Goal: Information Seeking & Learning: Learn about a topic

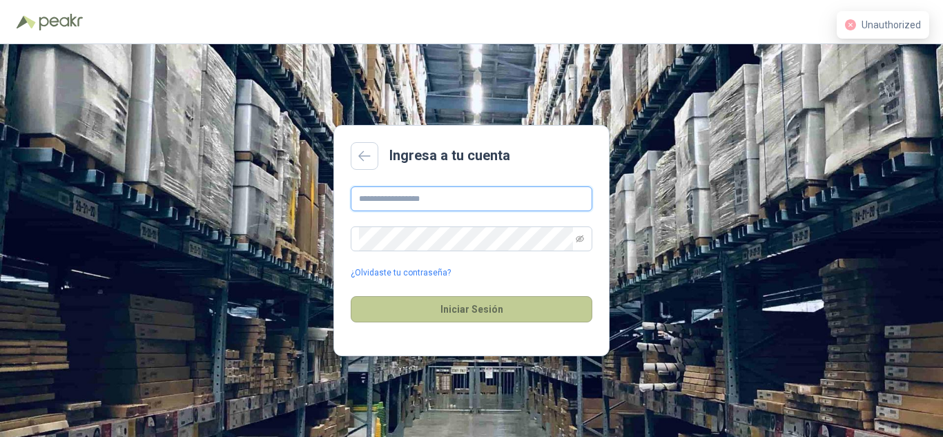
type input "**********"
click at [474, 300] on button "Iniciar Sesión" at bounding box center [472, 309] width 242 height 26
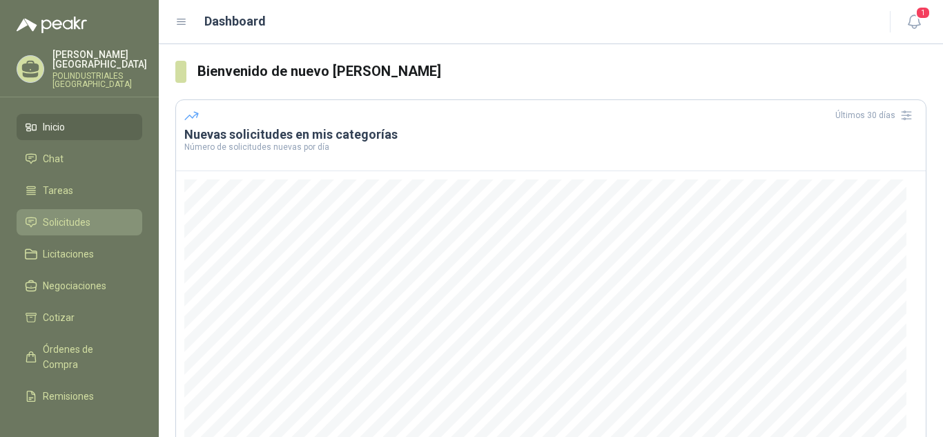
click at [80, 230] on link "Solicitudes" at bounding box center [80, 222] width 126 height 26
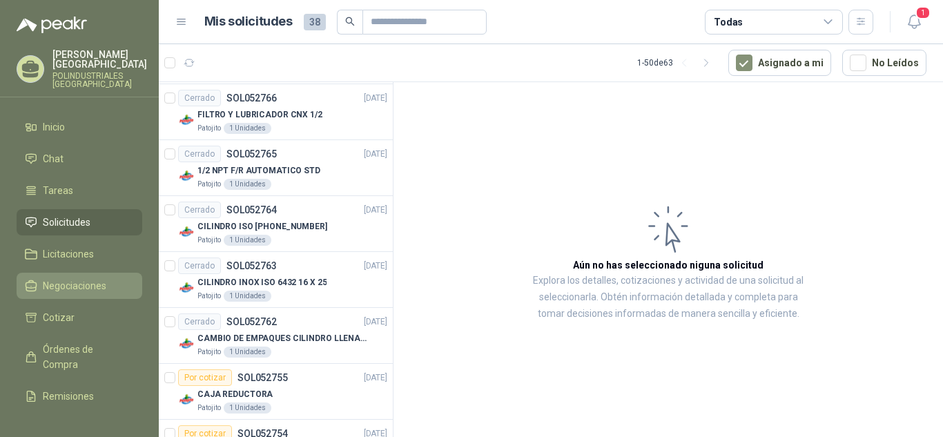
scroll to position [829, 0]
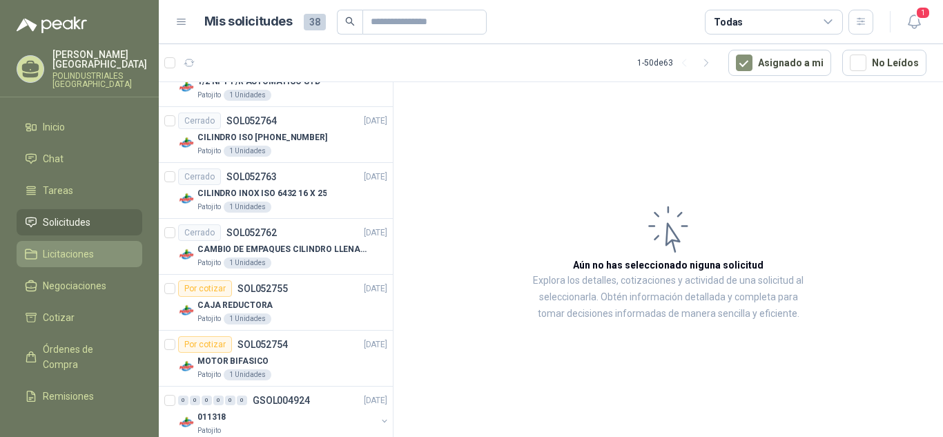
click at [82, 262] on link "Licitaciones" at bounding box center [80, 254] width 126 height 26
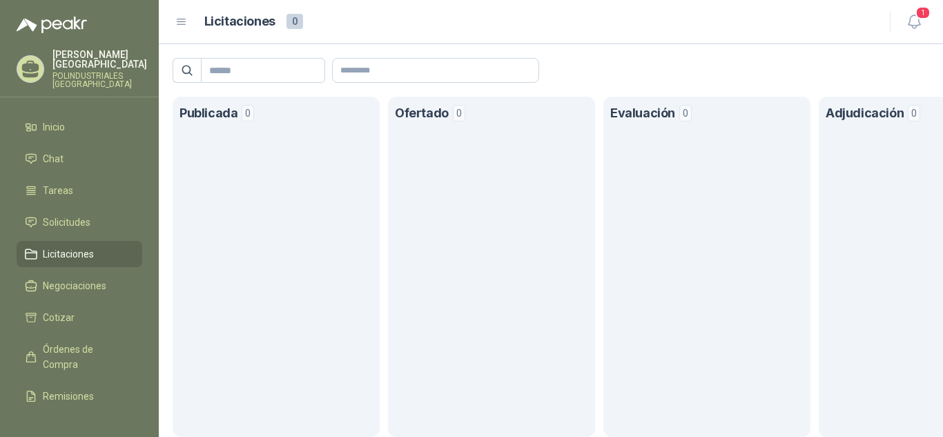
click at [88, 302] on ul "Inicio Chat Tareas Solicitudes Licitaciones Negociaciones Cotizar Órdenes de Co…" at bounding box center [79, 259] width 159 height 290
click at [88, 296] on link "Negociaciones" at bounding box center [80, 286] width 126 height 26
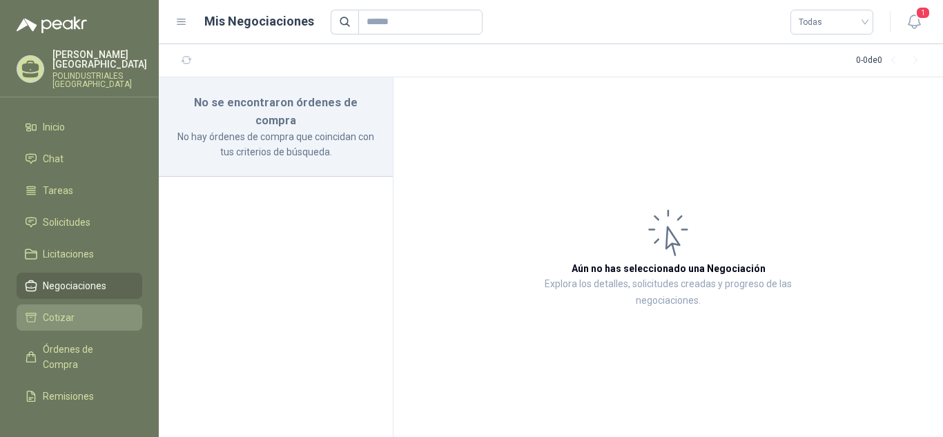
click at [89, 316] on li "Cotizar" at bounding box center [79, 317] width 109 height 15
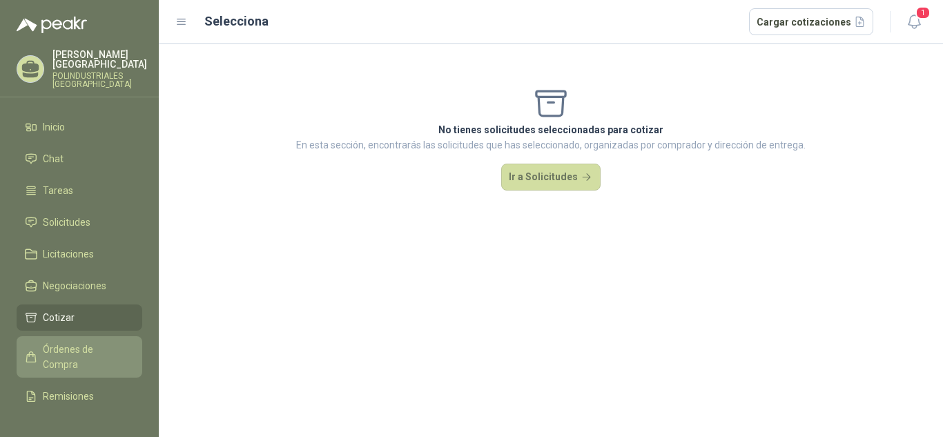
click at [106, 342] on span "Órdenes de Compra" at bounding box center [86, 357] width 86 height 30
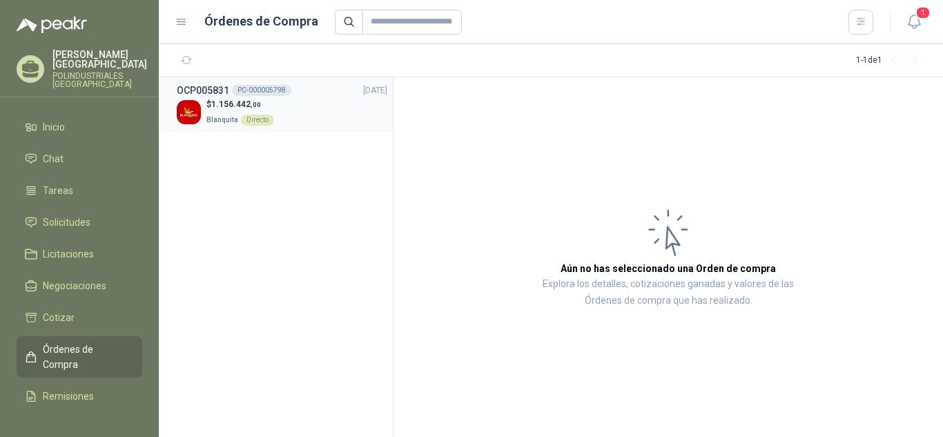
click at [316, 119] on div "$ 1.156.442 ,00 Blanquita Directo" at bounding box center [282, 112] width 211 height 28
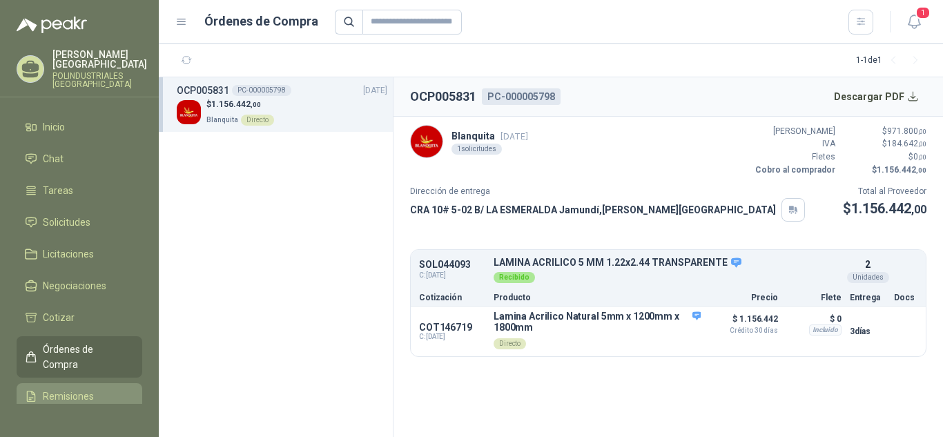
click at [93, 395] on li "Remisiones" at bounding box center [79, 396] width 109 height 15
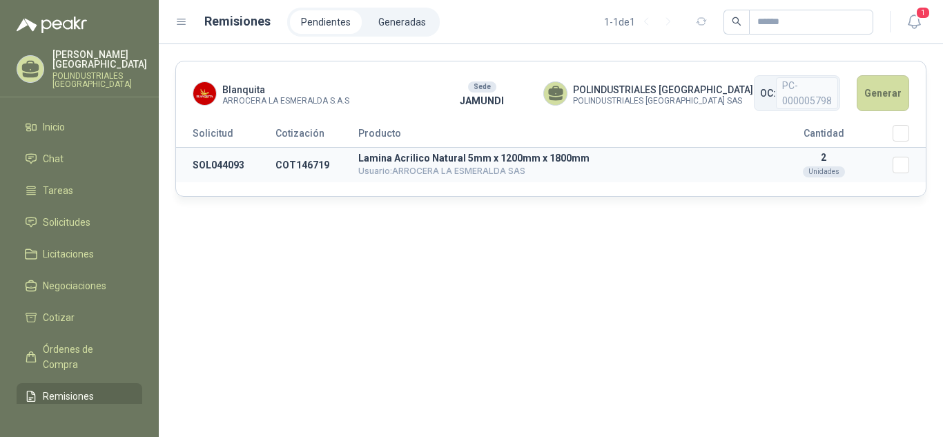
click at [289, 164] on td "COT146719" at bounding box center [317, 165] width 83 height 35
click at [911, 165] on td "Seleccionar/deseleccionar" at bounding box center [909, 165] width 33 height 35
click at [86, 138] on link "Inicio" at bounding box center [80, 127] width 126 height 26
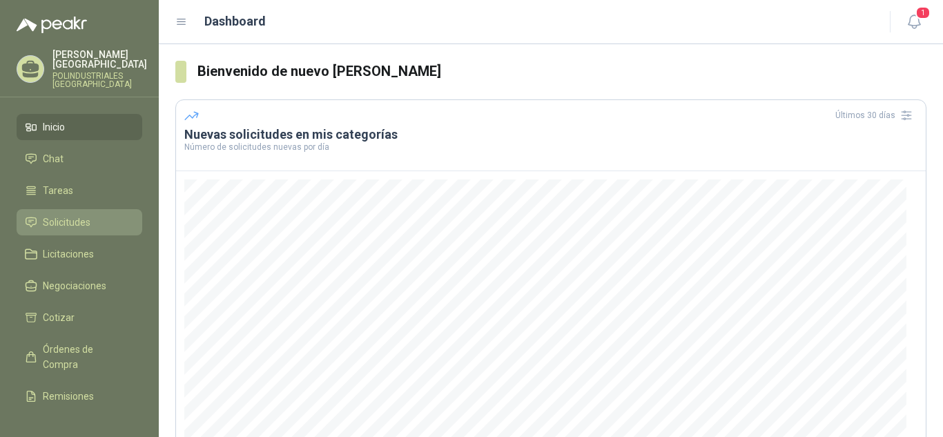
click at [95, 224] on li "Solicitudes" at bounding box center [79, 222] width 109 height 15
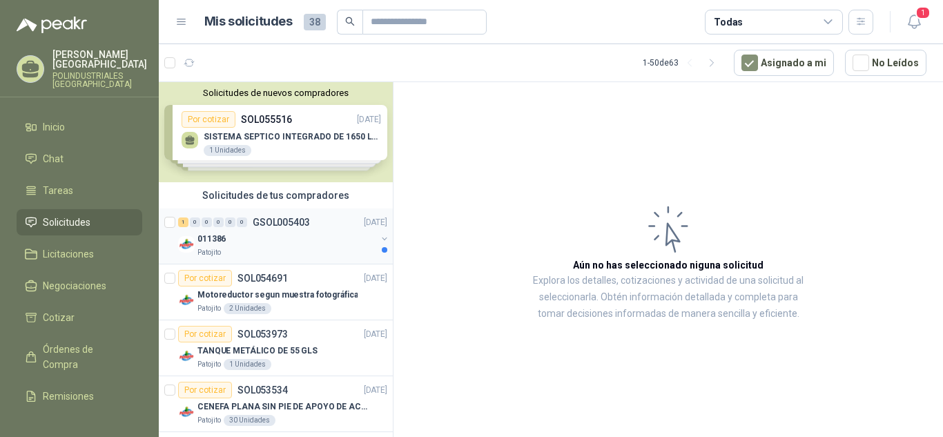
click at [297, 242] on div "011386" at bounding box center [286, 239] width 179 height 17
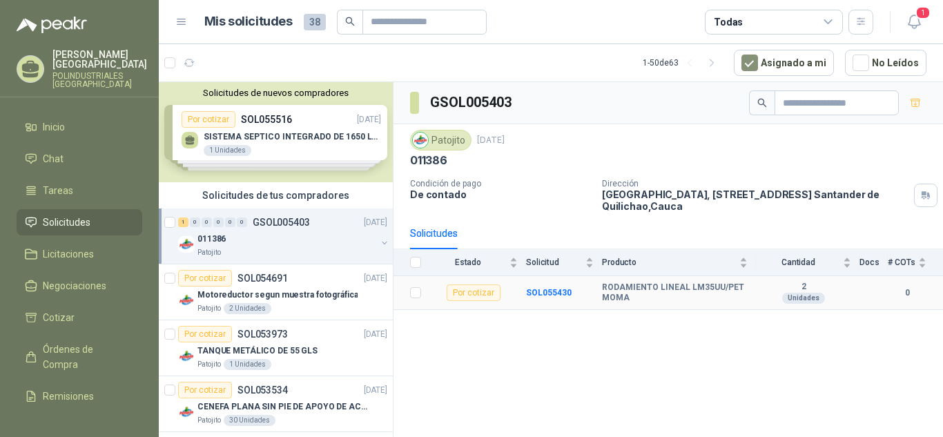
click at [632, 297] on b "RODAMIENTO LINEAL LM35UU/PET MOMA" at bounding box center [675, 292] width 146 height 21
click at [483, 296] on div "Por cotizar" at bounding box center [474, 292] width 54 height 17
click at [412, 300] on label at bounding box center [415, 292] width 11 height 15
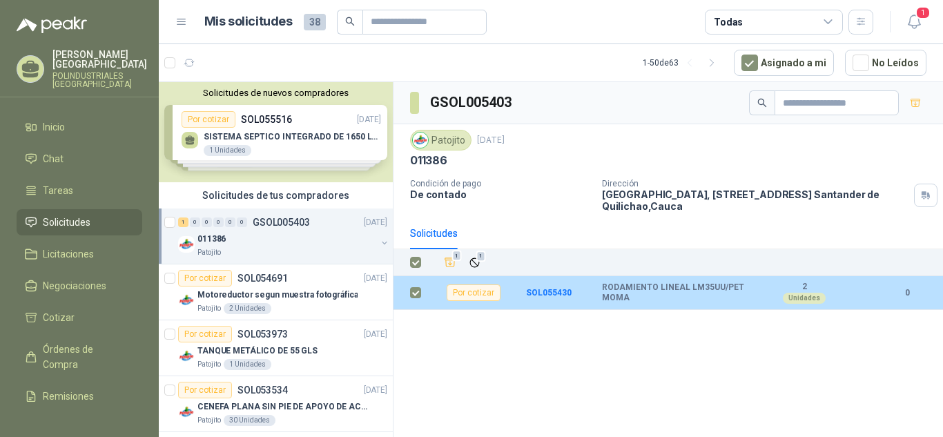
click at [412, 300] on label at bounding box center [415, 292] width 11 height 15
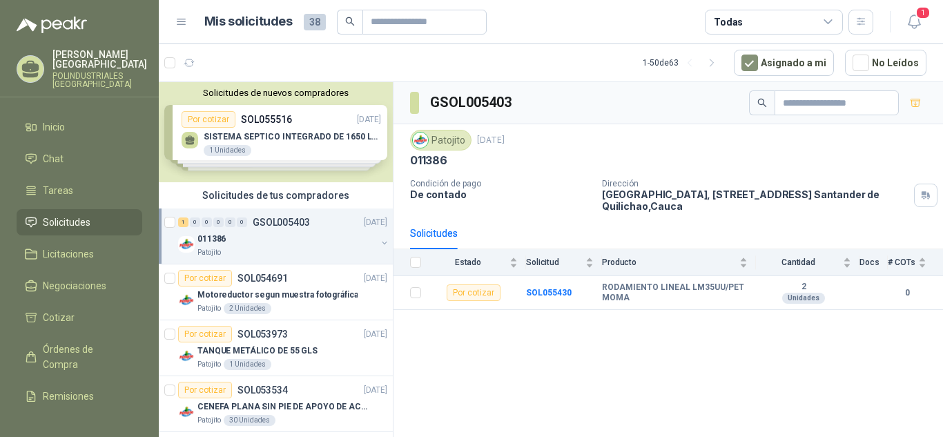
drag, startPoint x: 447, startPoint y: 327, endPoint x: 496, endPoint y: 330, distance: 49.1
drag, startPoint x: 505, startPoint y: 332, endPoint x: 515, endPoint y: 329, distance: 10.3
click at [579, 302] on td "SOL055430" at bounding box center [564, 293] width 76 height 34
click at [557, 296] on b "SOL055430" at bounding box center [549, 293] width 46 height 10
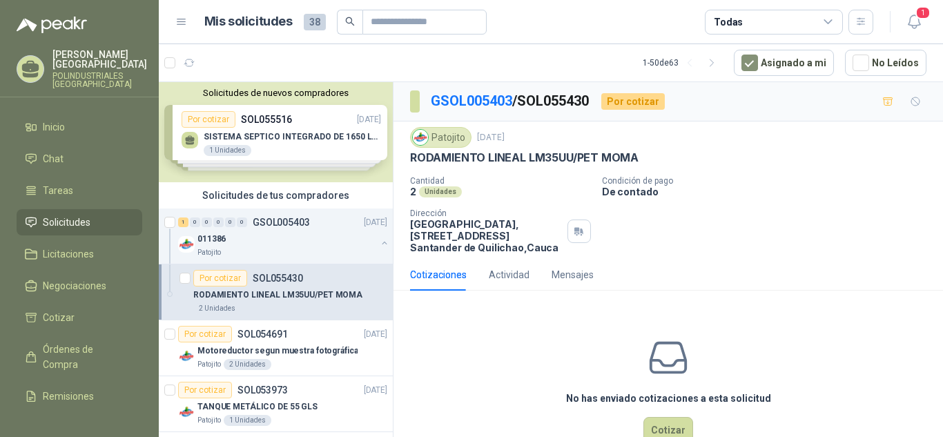
scroll to position [37, 0]
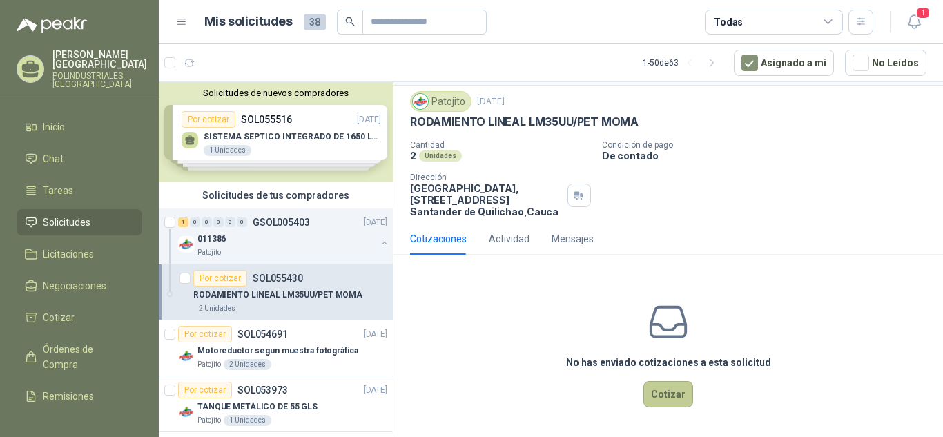
click at [663, 387] on button "Cotizar" at bounding box center [669, 394] width 50 height 26
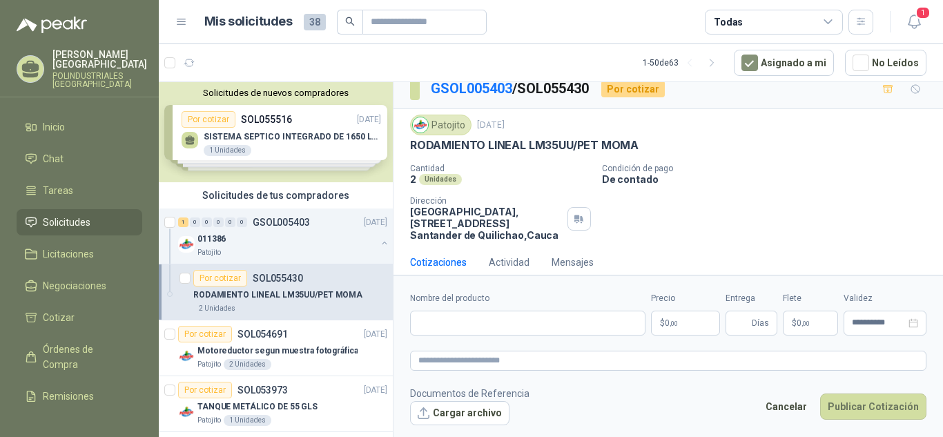
scroll to position [0, 0]
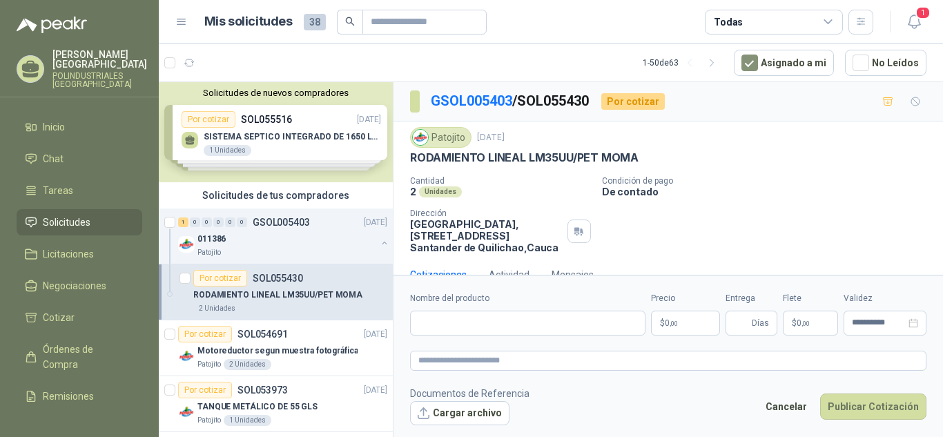
click at [291, 278] on p "SOL055430" at bounding box center [278, 278] width 50 height 10
click at [287, 289] on p "RODAMIENTO LINEAL LM35UU/PET MOMA" at bounding box center [277, 295] width 169 height 13
click at [532, 185] on p "Cantidad" at bounding box center [500, 181] width 181 height 10
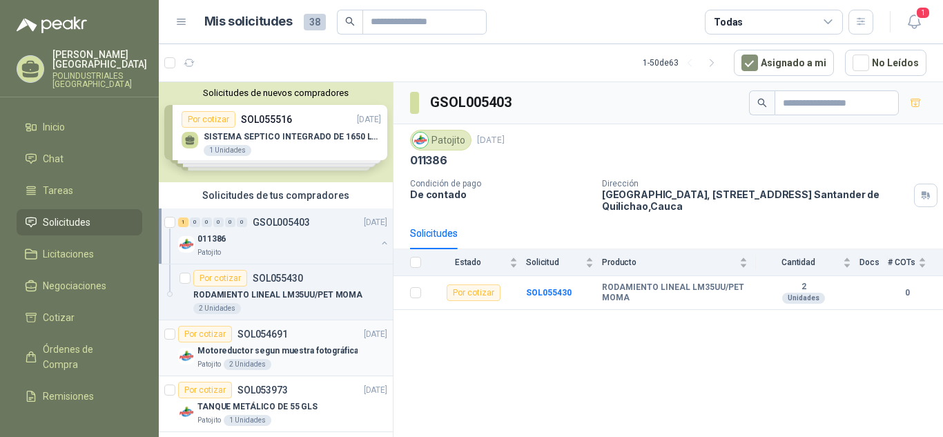
click at [283, 329] on p "SOL054691" at bounding box center [263, 334] width 50 height 10
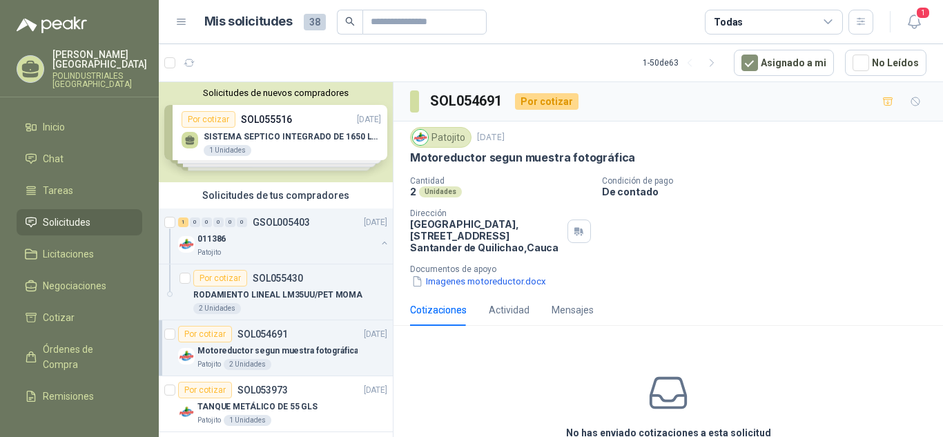
scroll to position [69, 0]
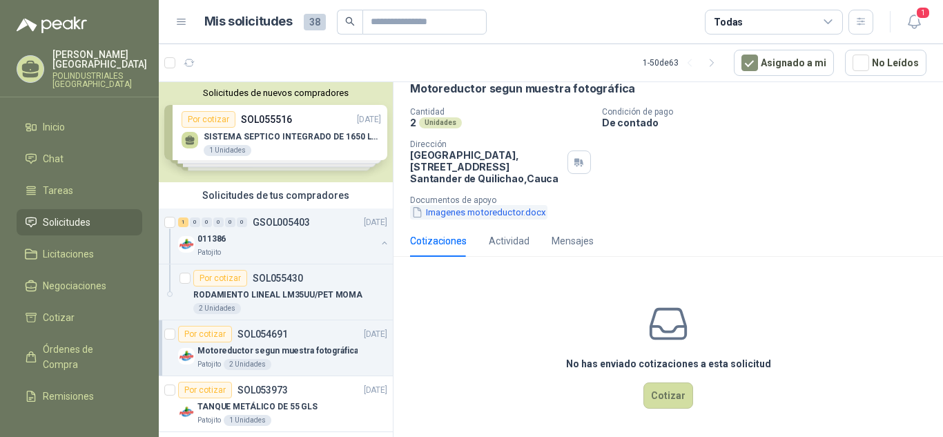
click at [519, 213] on button "Imagenes motoreductor.docx" at bounding box center [478, 212] width 137 height 15
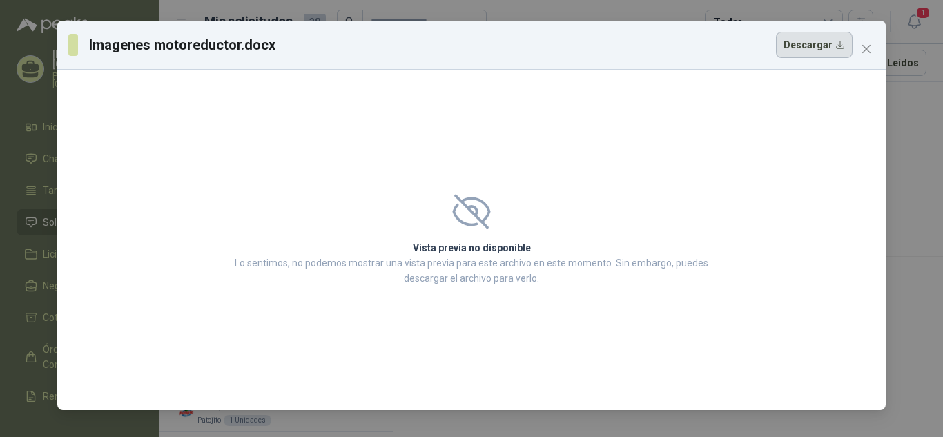
click at [831, 40] on button "Descargar" at bounding box center [814, 45] width 77 height 26
click at [861, 44] on icon "close" at bounding box center [866, 49] width 11 height 11
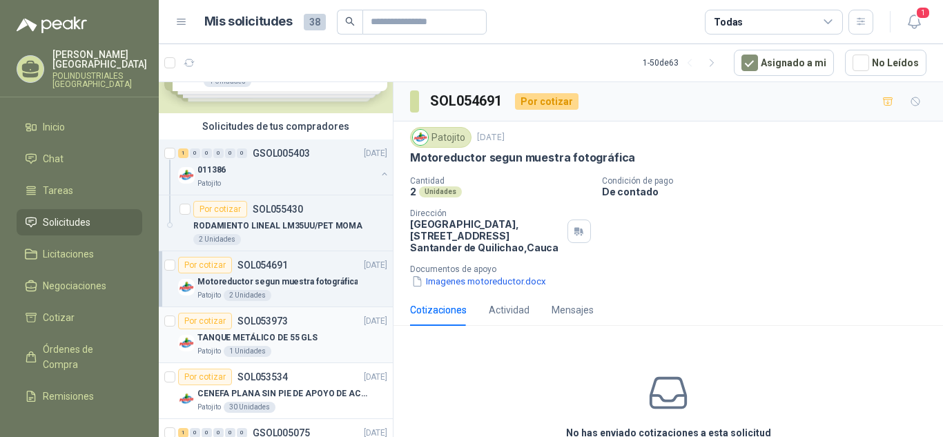
click at [311, 329] on div "Por cotizar SOL053973 [DATE]" at bounding box center [282, 321] width 209 height 17
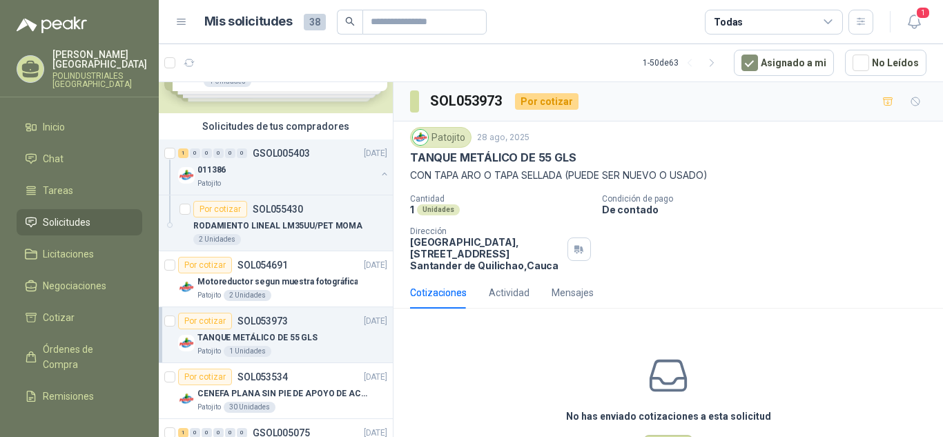
scroll to position [138, 0]
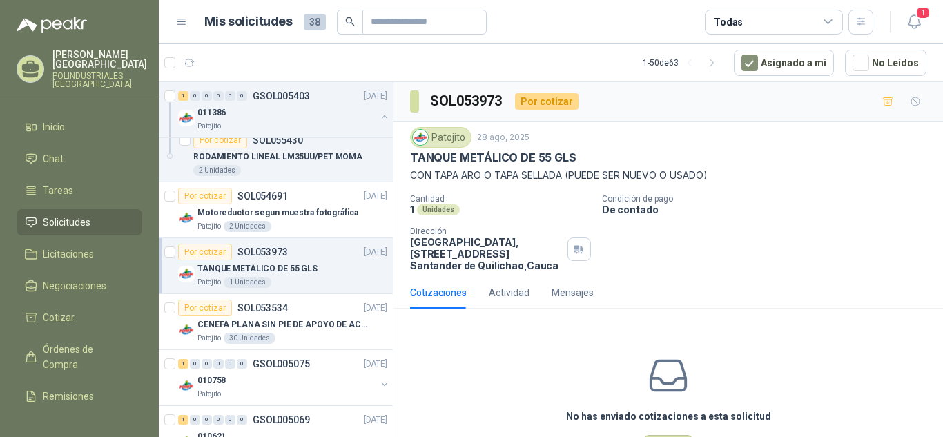
click at [311, 329] on p "CENEFA PLANA SIN PIE DE APOYO DE ACUERDO A LA IMAGEN ADJUNTA" at bounding box center [283, 324] width 172 height 13
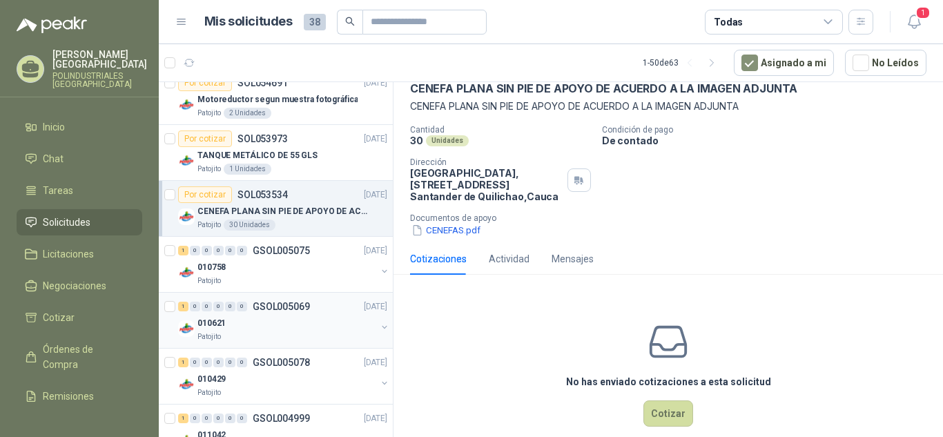
scroll to position [276, 0]
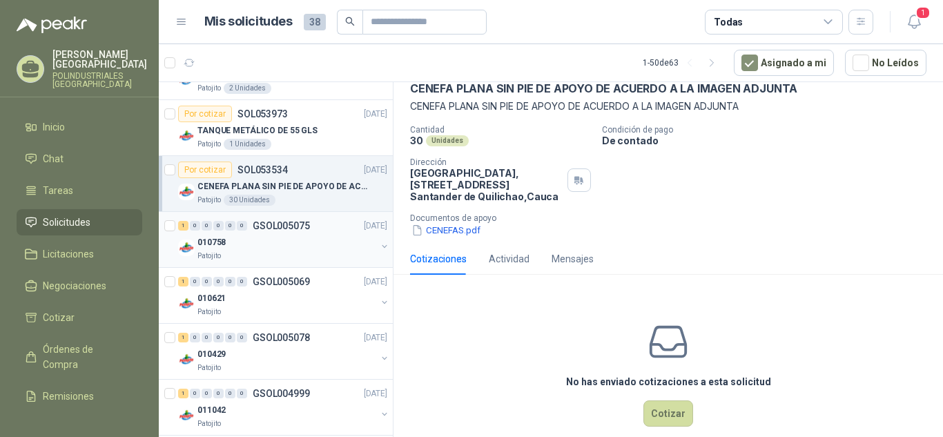
click at [320, 252] on div "Patojito" at bounding box center [286, 256] width 179 height 11
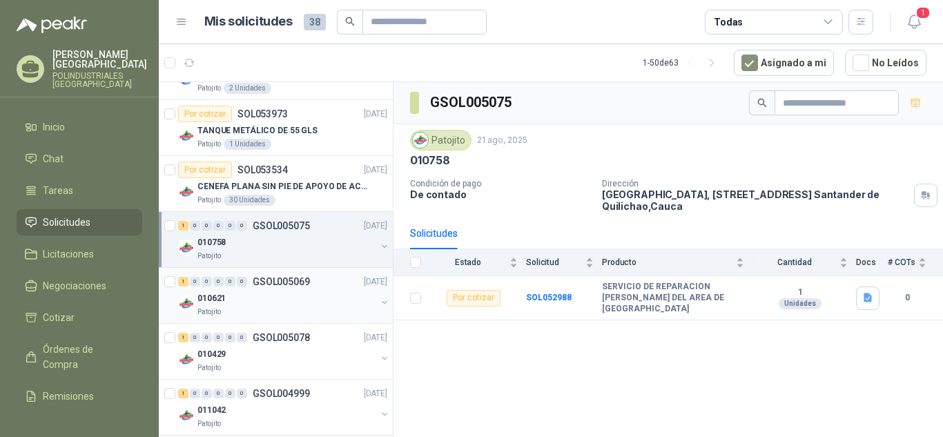
click at [290, 298] on div "010621" at bounding box center [286, 298] width 179 height 17
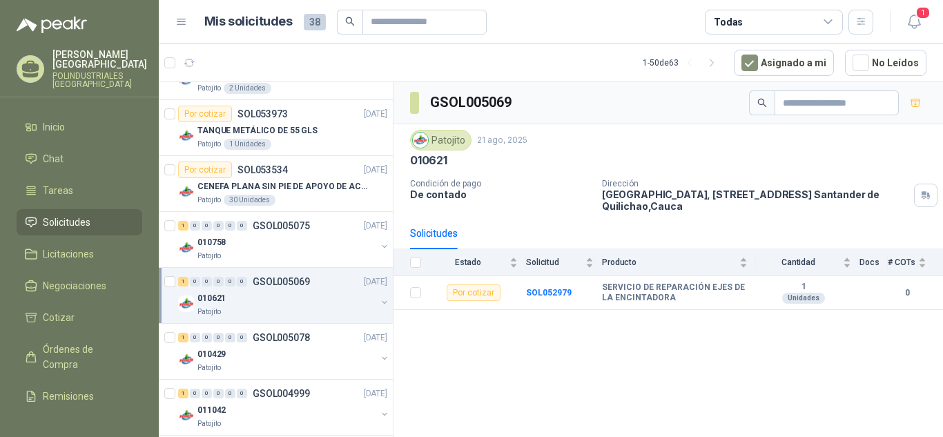
scroll to position [345, 0]
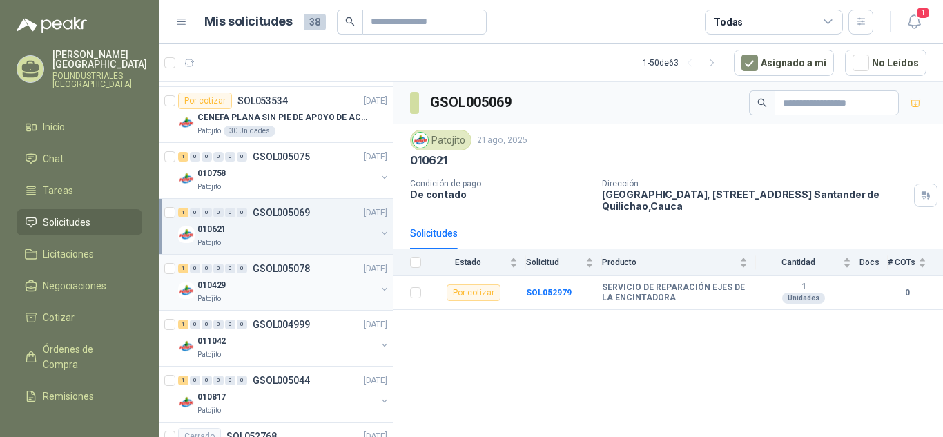
click at [299, 301] on div "Patojito" at bounding box center [286, 298] width 179 height 11
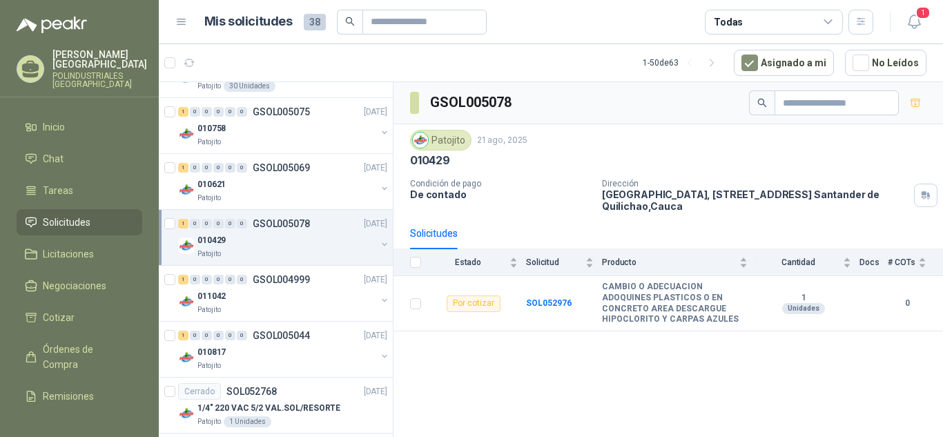
scroll to position [414, 0]
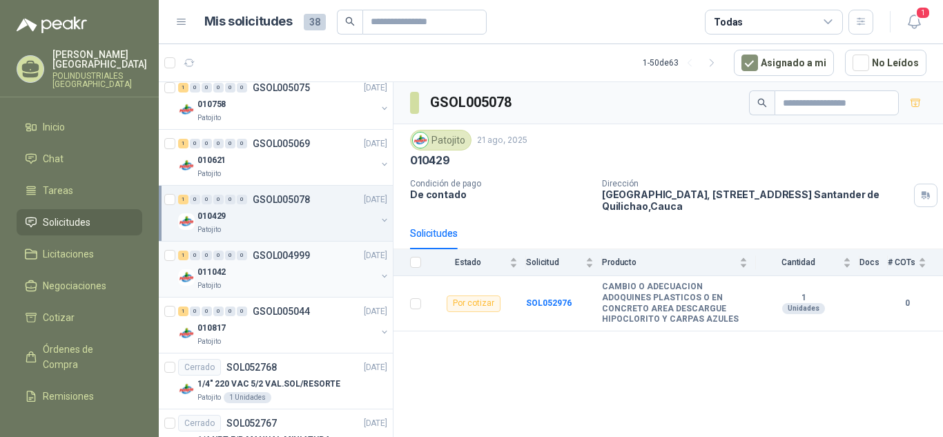
click at [309, 287] on div "Patojito" at bounding box center [286, 285] width 179 height 11
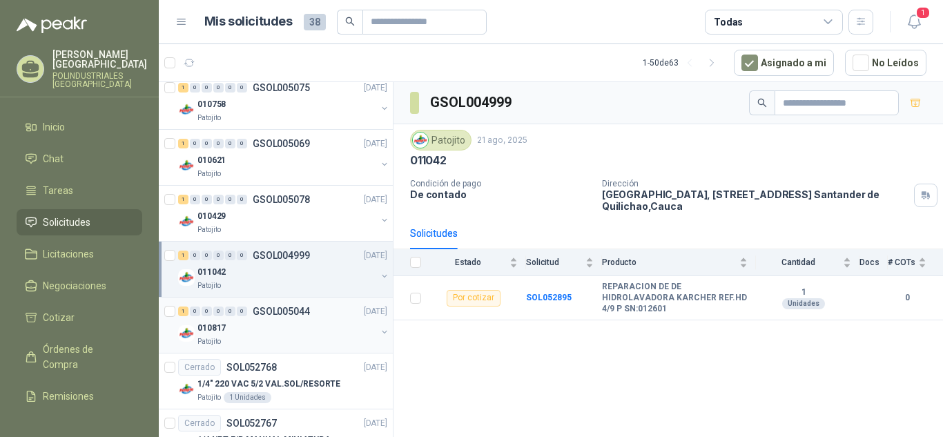
click at [298, 317] on div "1 0 0 0 0 0 GSOL005044 [DATE]" at bounding box center [284, 311] width 212 height 17
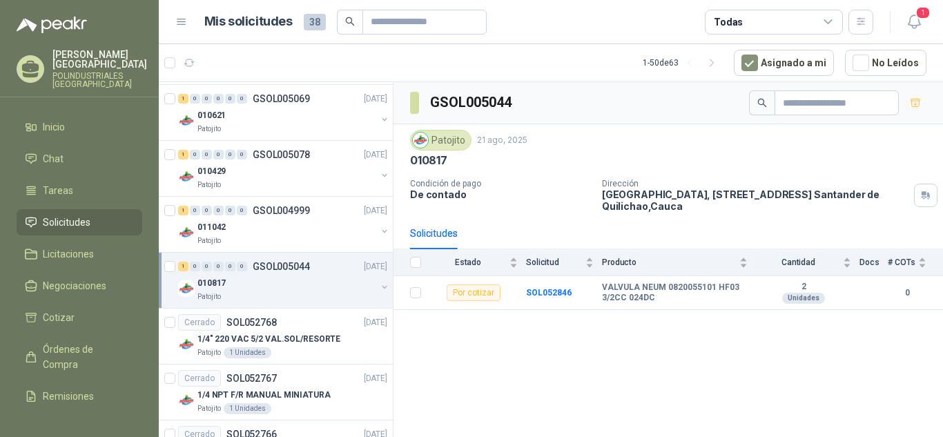
scroll to position [483, 0]
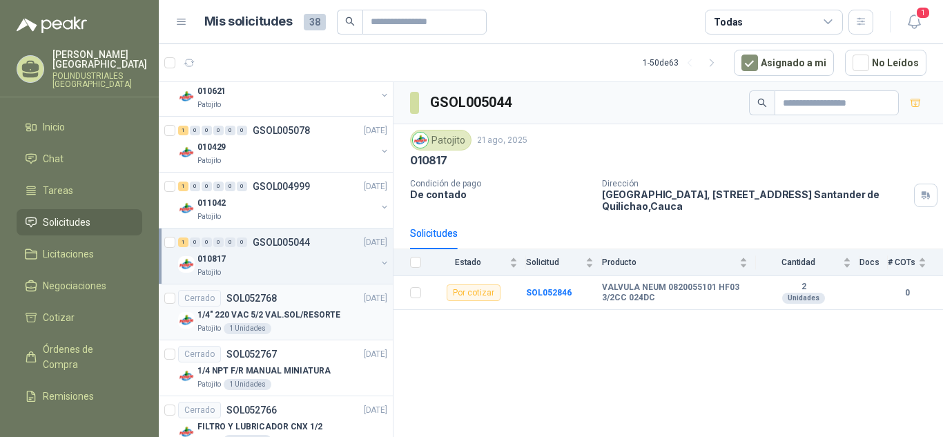
click at [299, 305] on div "Cerrado SOL052768 [DATE]" at bounding box center [282, 298] width 209 height 17
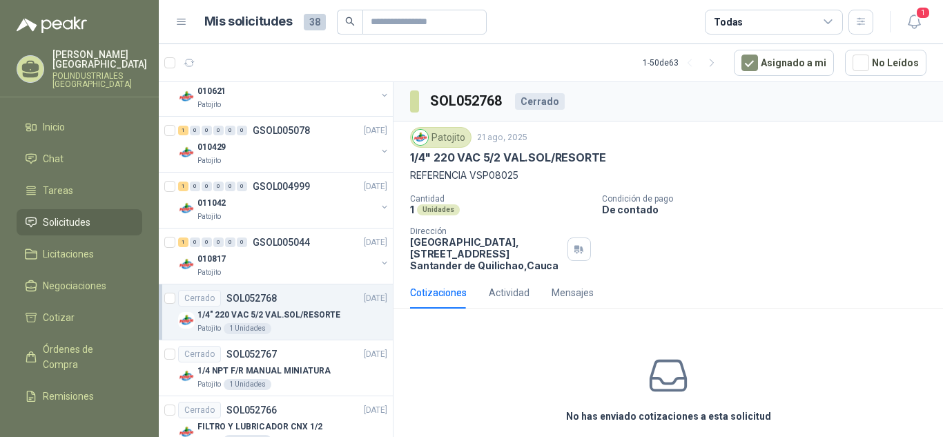
scroll to position [552, 0]
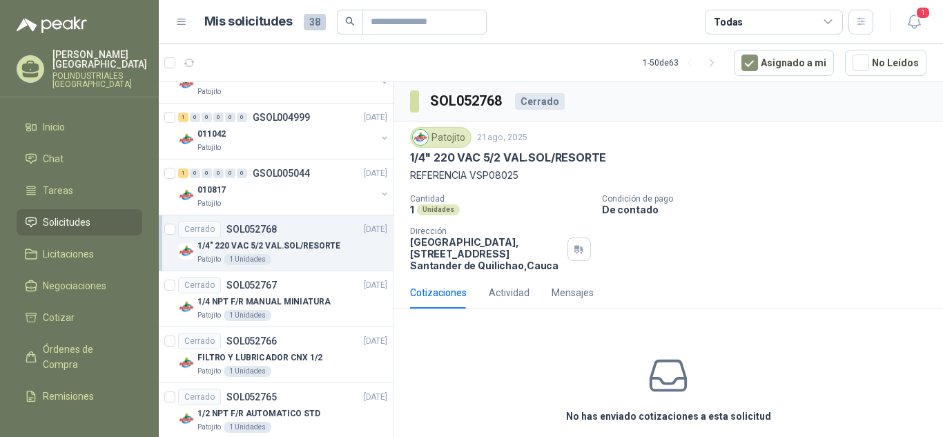
click at [299, 305] on p "1/4 NPT F/R MANUAL MINIATURA" at bounding box center [263, 302] width 133 height 13
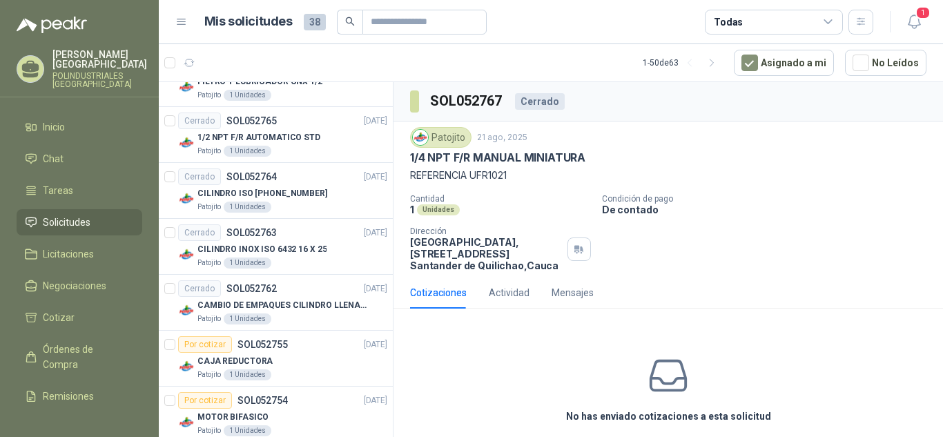
scroll to position [898, 0]
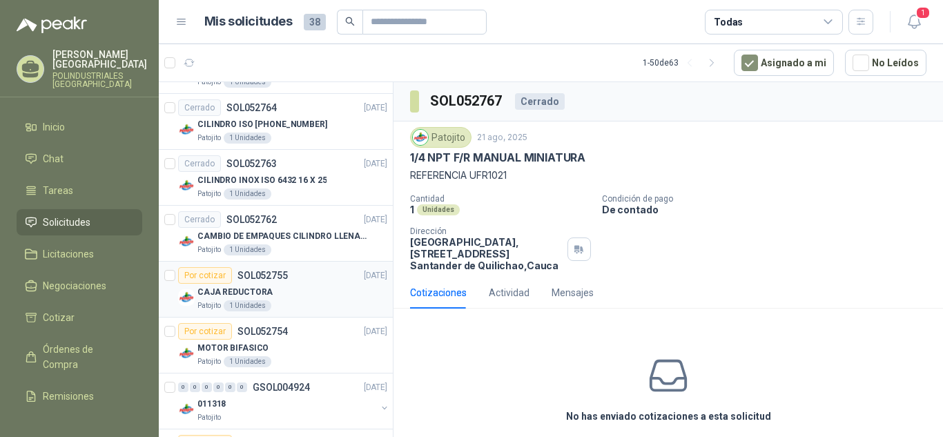
click at [299, 305] on div "Patojito 1 Unidades" at bounding box center [292, 305] width 190 height 11
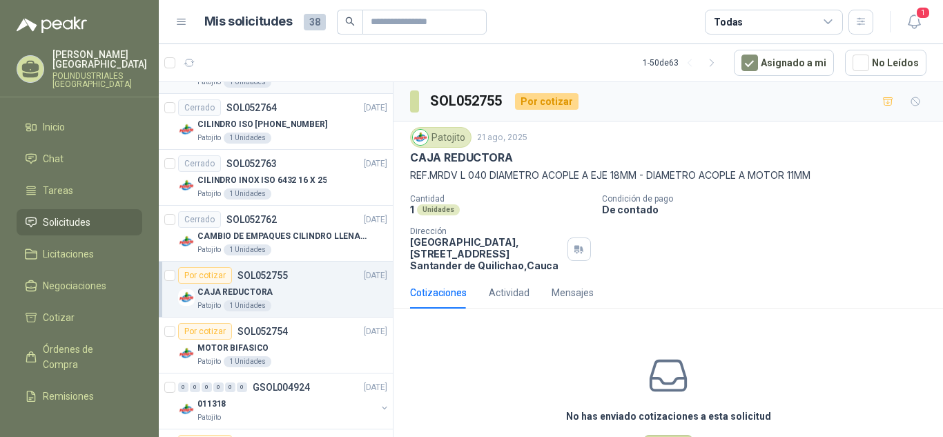
click at [159, 262] on link "Por cotizar SOL052755 [DATE] CAJA REDUCTORA Patojito 1 Unidades" at bounding box center [276, 290] width 234 height 56
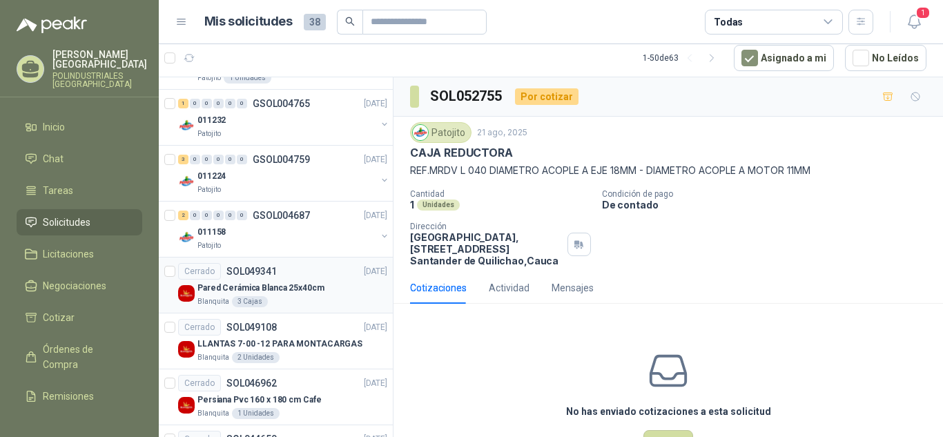
scroll to position [1312, 0]
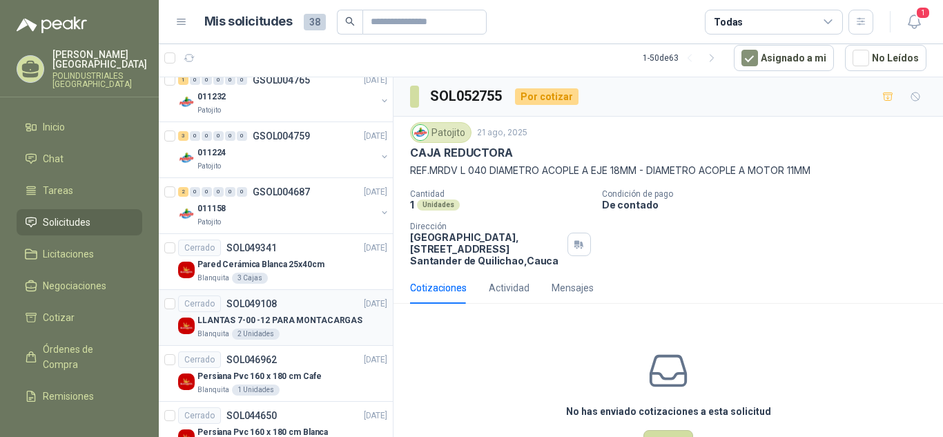
click at [325, 324] on p "LLANTAS 7-00 -12 PARA MONTACARGAS" at bounding box center [279, 320] width 165 height 13
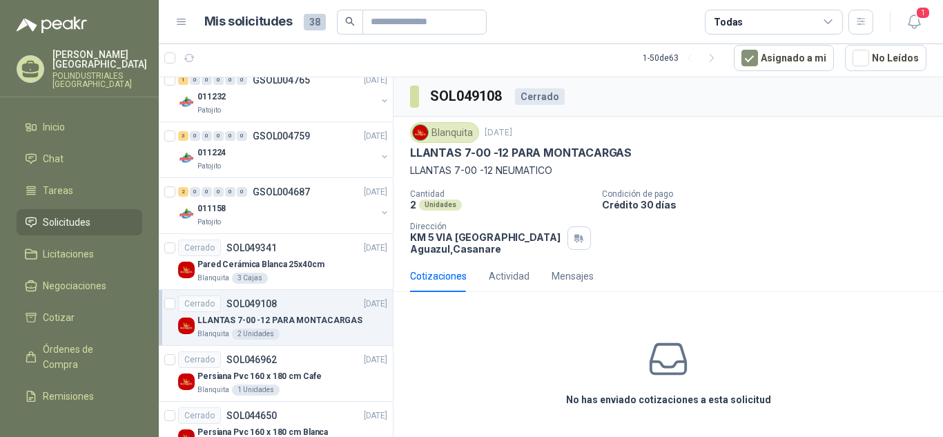
click at [631, 155] on div "LLANTAS 7-00 -12 PARA MONTACARGAS" at bounding box center [668, 153] width 516 height 15
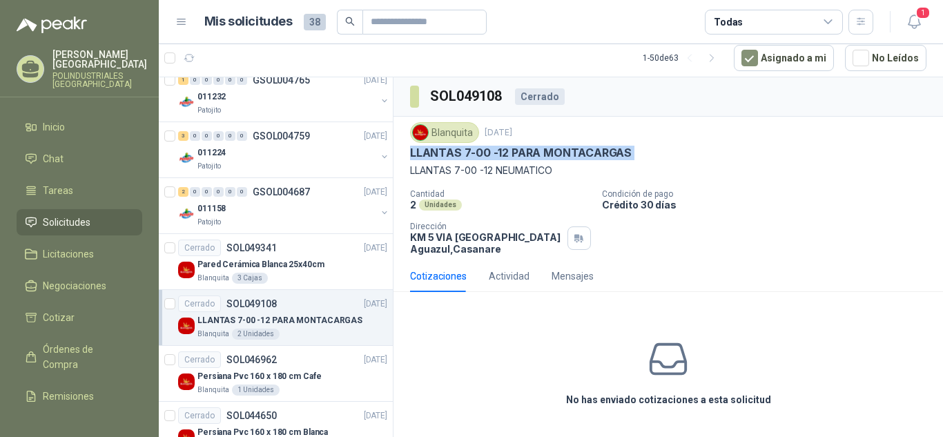
drag, startPoint x: 631, startPoint y: 155, endPoint x: 418, endPoint y: 157, distance: 213.4
click at [418, 157] on div "LLANTAS 7-00 -12 PARA MONTACARGAS" at bounding box center [668, 153] width 516 height 15
copy p "LLANTAS 7-00 -12 PARA MONTACARGAS"
click at [290, 387] on div "Blanquita 1 Unidades" at bounding box center [292, 390] width 190 height 11
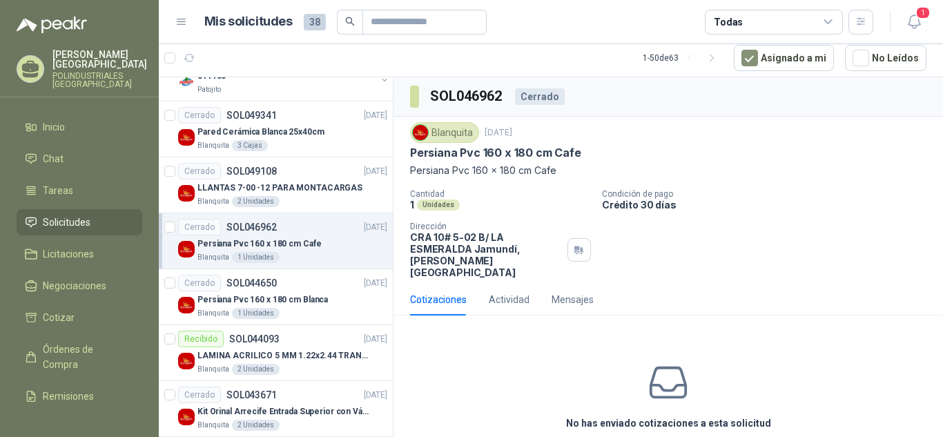
scroll to position [1450, 0]
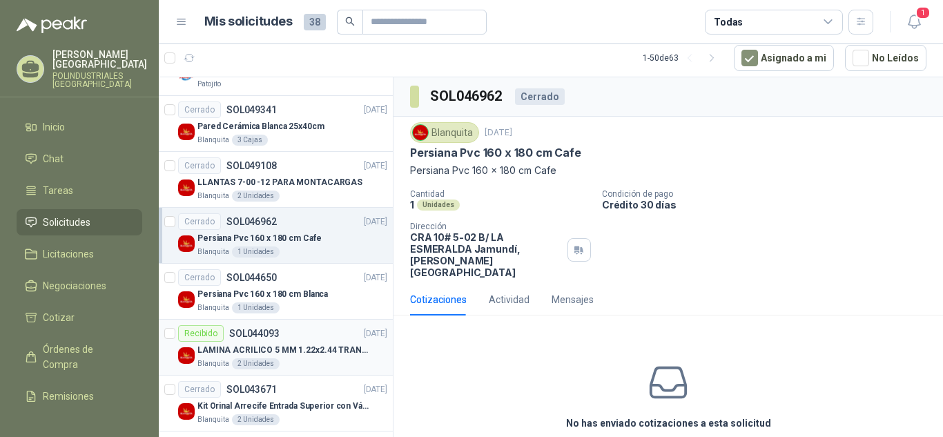
click at [297, 347] on p "LAMINA ACRILICO 5 MM 1.22x2.44 TRANSPARENTE" at bounding box center [283, 350] width 172 height 13
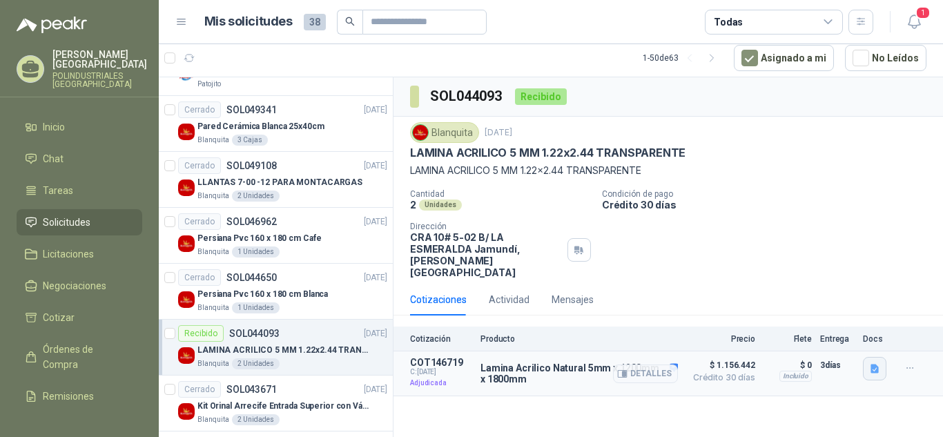
click at [871, 365] on icon "button" at bounding box center [875, 369] width 8 height 9
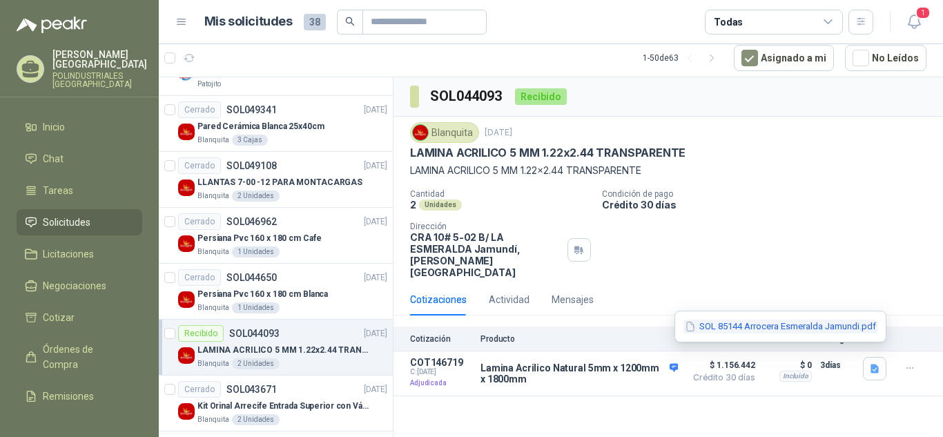
click at [833, 325] on button "SOL 85144 Arrocera Esmeralda Jamundi.pdf" at bounding box center [781, 327] width 194 height 15
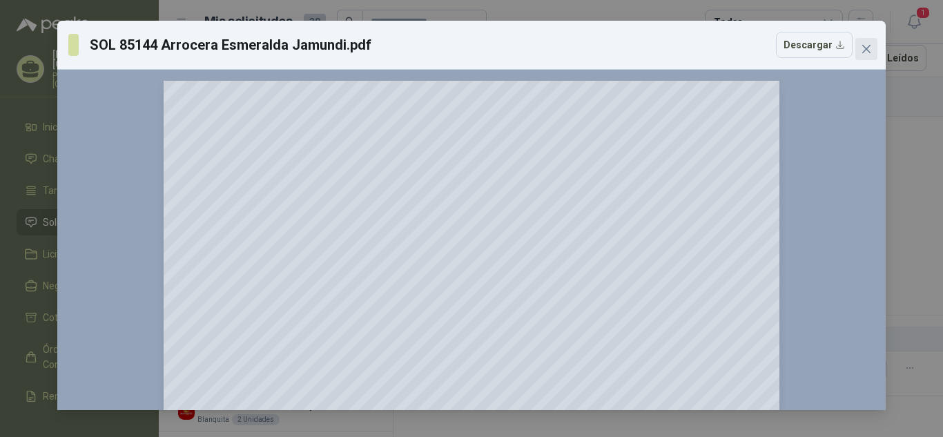
click at [867, 51] on icon "close" at bounding box center [866, 49] width 11 height 11
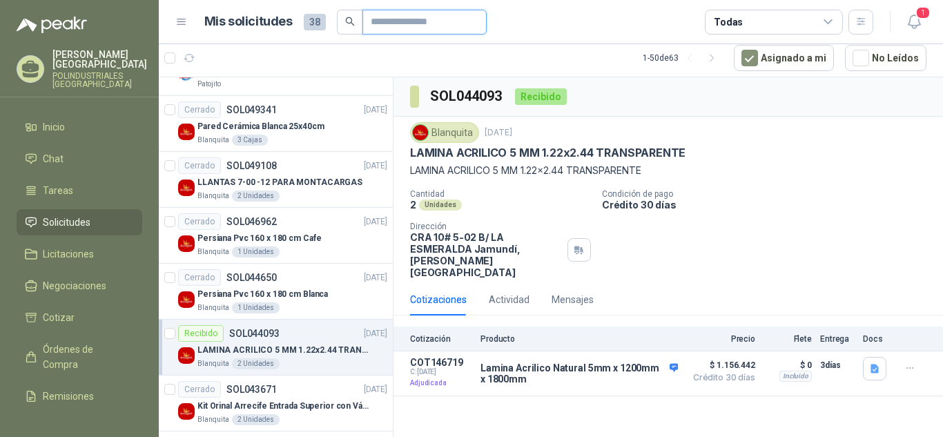
click at [425, 28] on input "text" at bounding box center [419, 21] width 97 height 23
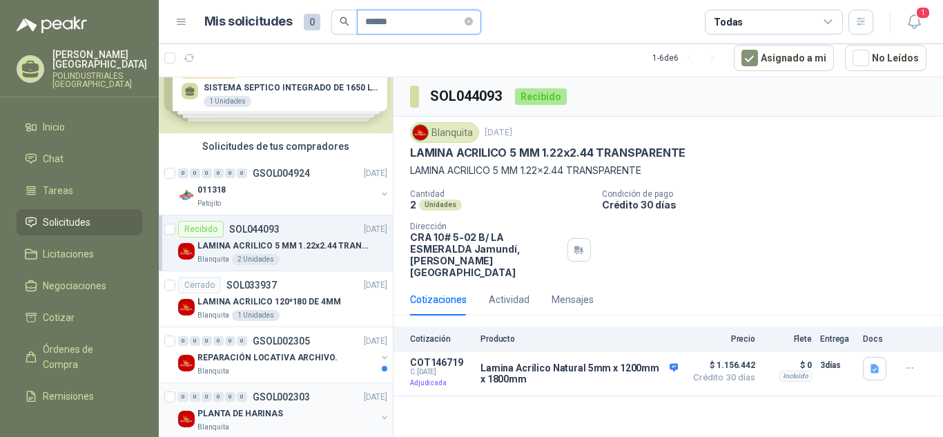
scroll to position [122, 0]
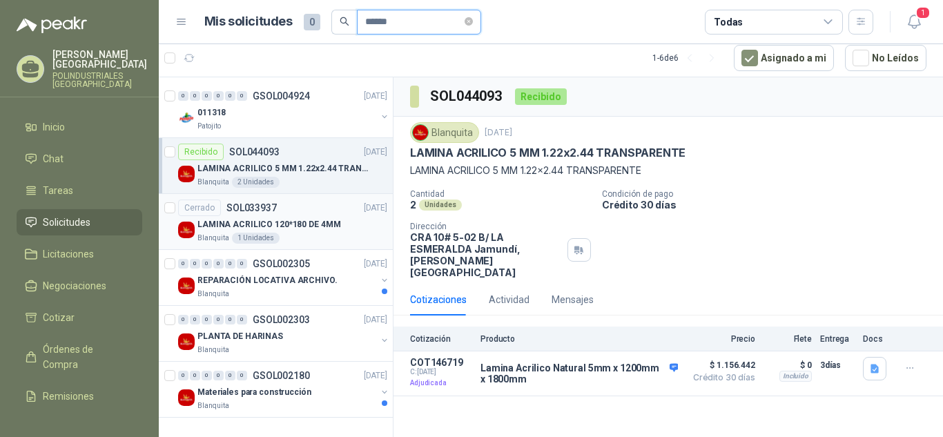
type input "******"
click at [340, 241] on div "Blanquita 1 Unidades" at bounding box center [292, 238] width 190 height 11
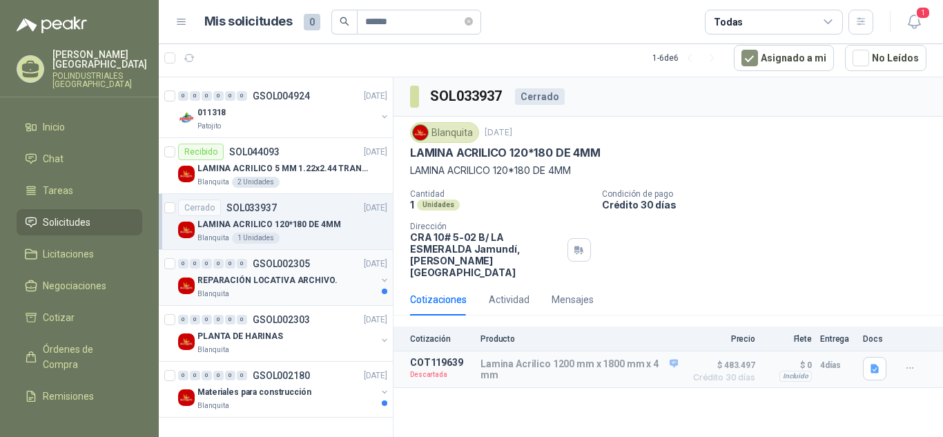
click at [278, 286] on p "REPARACIÓN LOCATIVA ARCHIVO." at bounding box center [267, 280] width 140 height 13
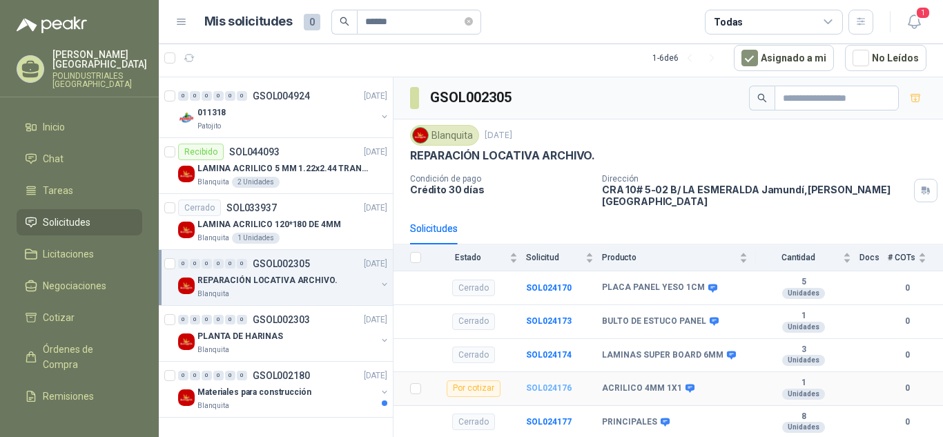
click at [537, 383] on b "SOL024176" at bounding box center [549, 388] width 46 height 10
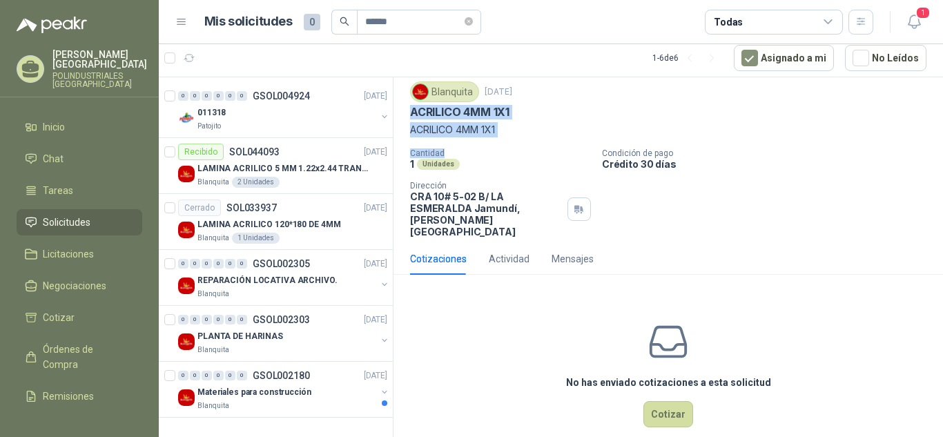
drag, startPoint x: 408, startPoint y: 151, endPoint x: 553, endPoint y: 159, distance: 145.2
click at [553, 159] on div "Blanquita [DATE] ACRILICO 4MM 1X1 ACRILICO 4MM 1X1 Cantidad 1 Unidades Condic…" at bounding box center [669, 159] width 550 height 167
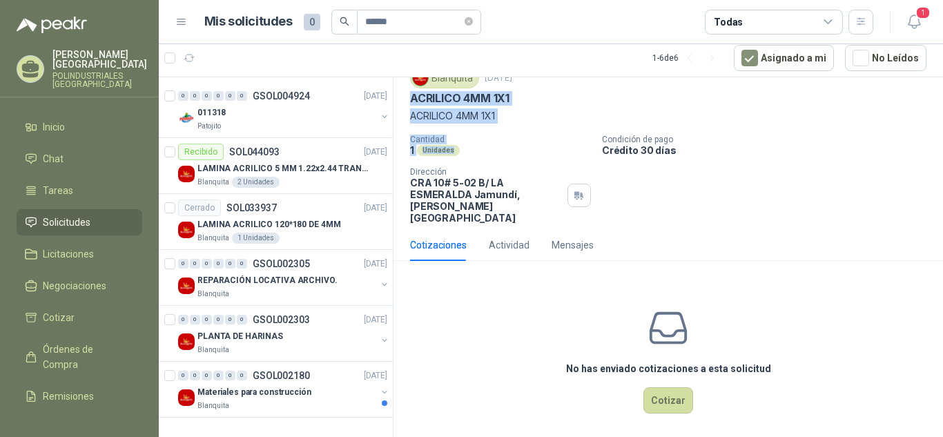
click at [551, 135] on p "Cantidad" at bounding box center [500, 140] width 181 height 10
drag, startPoint x: 533, startPoint y: 103, endPoint x: 413, endPoint y: 100, distance: 120.2
click at [413, 100] on div "ACRILICO 4MM 1X1" at bounding box center [668, 98] width 516 height 15
copy p "ACRILICO 4MM 1X1"
click at [312, 400] on div "Blanquita" at bounding box center [286, 405] width 179 height 11
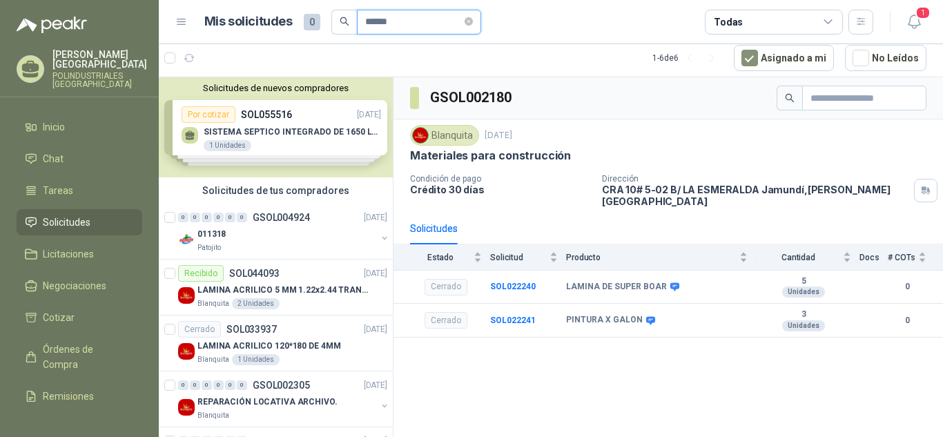
click at [454, 28] on input "******" at bounding box center [413, 21] width 97 height 23
click at [473, 15] on span at bounding box center [469, 21] width 8 height 13
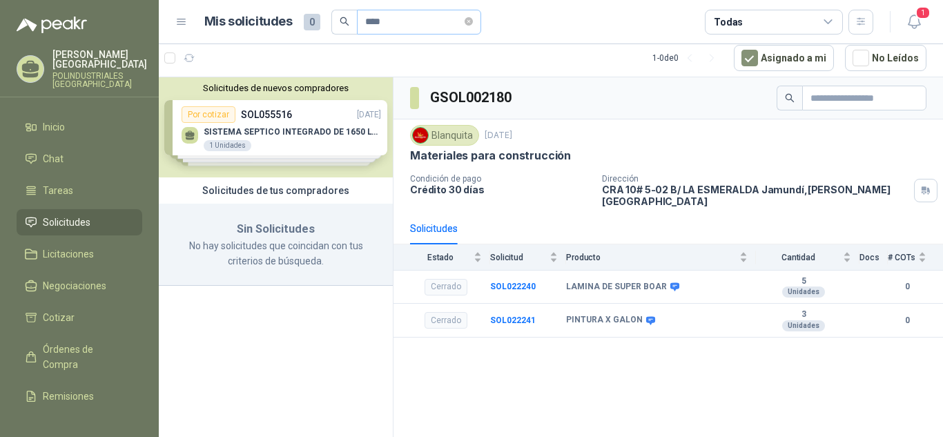
click at [481, 17] on span "****" at bounding box center [419, 22] width 124 height 25
click at [461, 23] on input "****" at bounding box center [413, 21] width 97 height 23
drag, startPoint x: 461, startPoint y: 23, endPoint x: 376, endPoint y: 23, distance: 84.9
click at [376, 23] on input "****" at bounding box center [413, 21] width 97 height 23
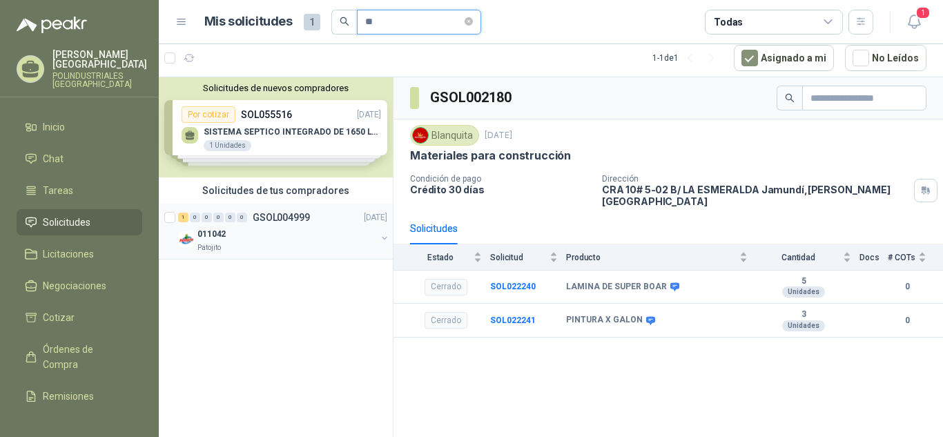
type input "**"
click at [305, 244] on div "Patojito" at bounding box center [286, 247] width 179 height 11
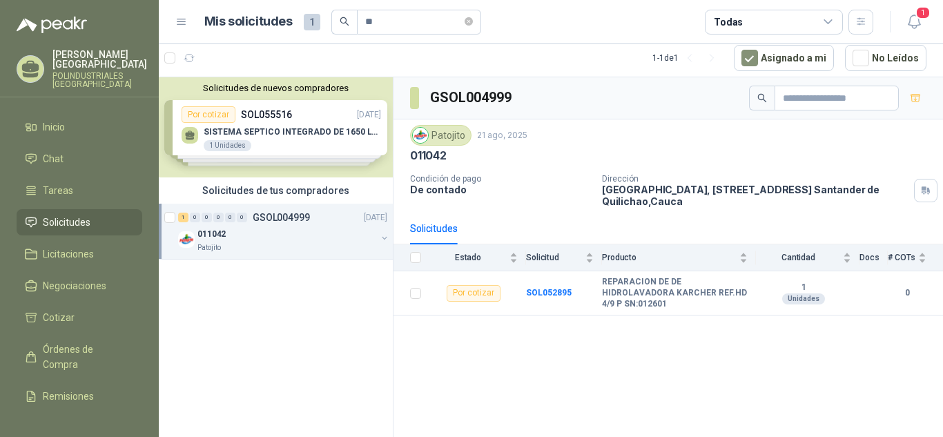
click at [178, 209] on link "1 0 0 0 0 0 GSOL004999 [DATE] 011042 Patojito" at bounding box center [284, 231] width 212 height 44
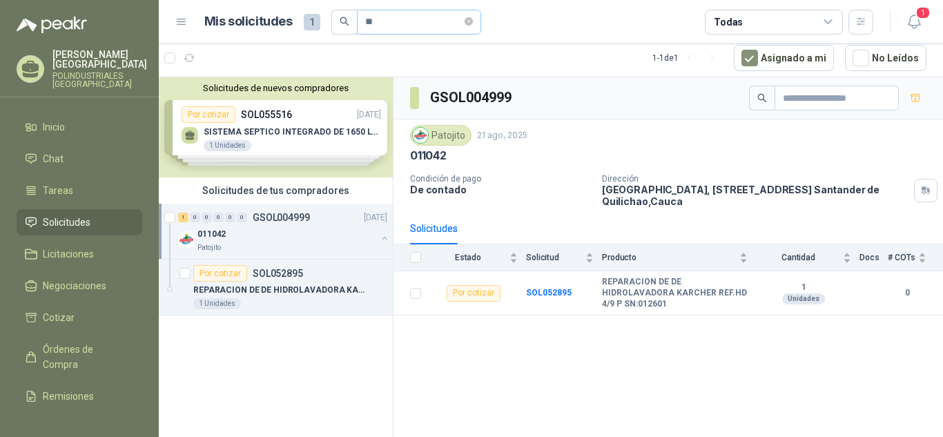
click at [481, 25] on span "**" at bounding box center [419, 22] width 124 height 25
click at [473, 29] on span at bounding box center [469, 21] width 8 height 23
click at [473, 26] on span at bounding box center [469, 21] width 8 height 13
click at [454, 30] on input "text" at bounding box center [413, 21] width 97 height 23
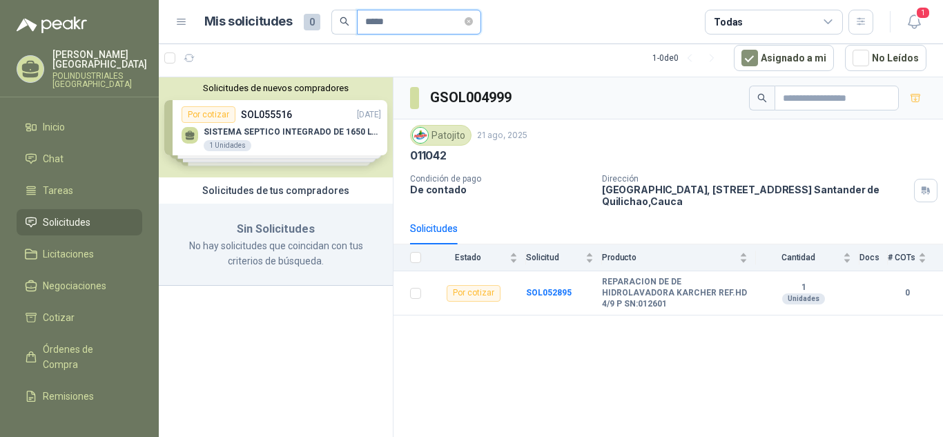
type input "*****"
click at [473, 19] on icon "close-circle" at bounding box center [469, 21] width 8 height 8
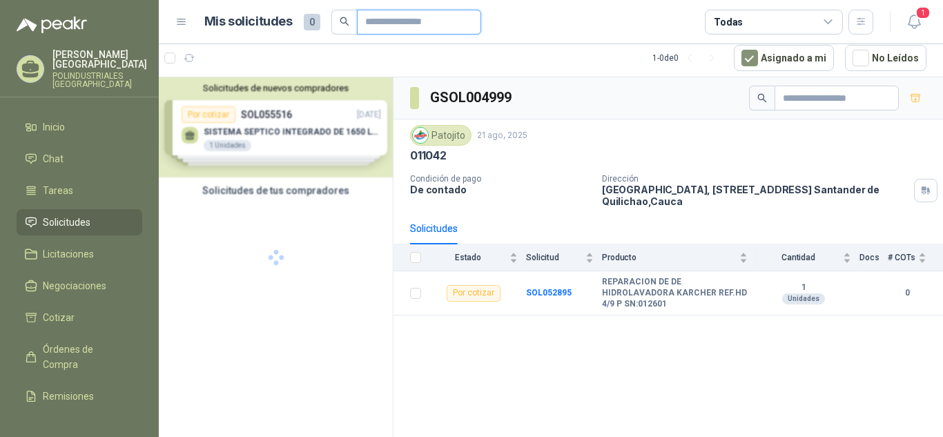
click at [438, 26] on input "text" at bounding box center [413, 21] width 97 height 23
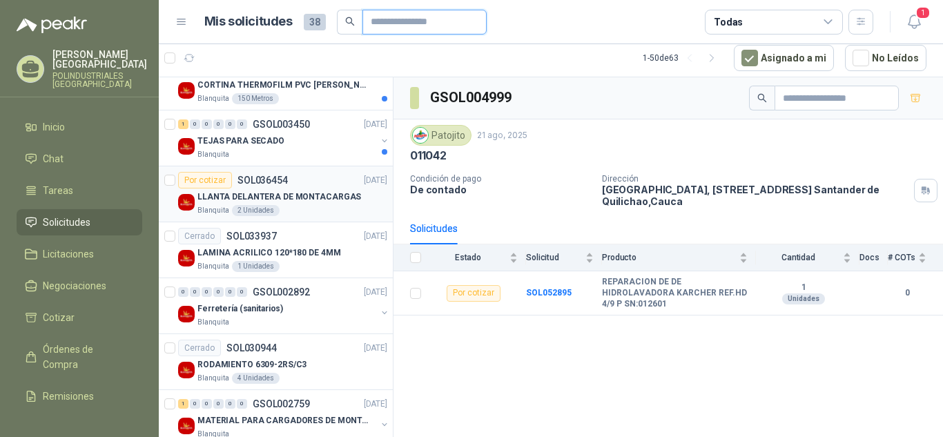
scroll to position [1864, 0]
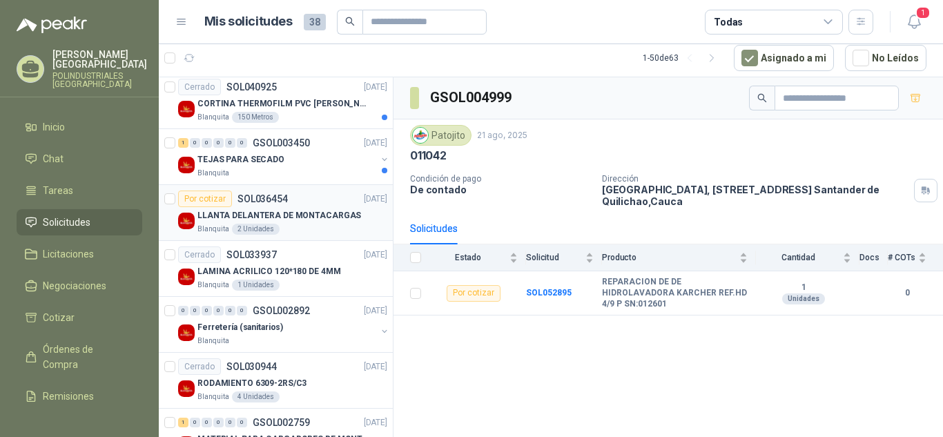
click at [313, 167] on div "TEJAS PARA SECADO" at bounding box center [286, 159] width 179 height 17
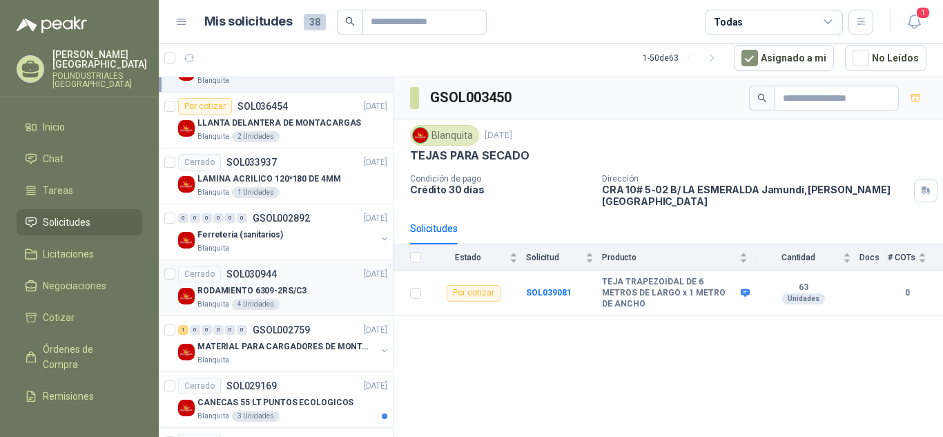
scroll to position [2071, 0]
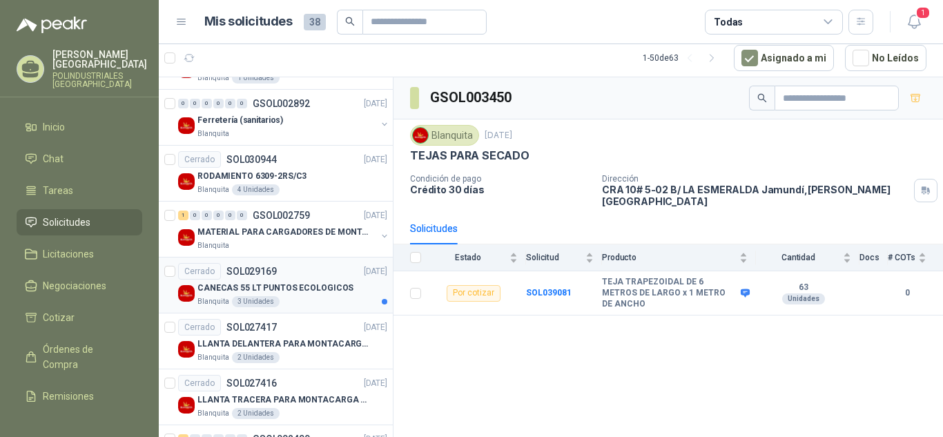
click at [293, 300] on div "Blanquita 3 Unidades" at bounding box center [292, 301] width 190 height 11
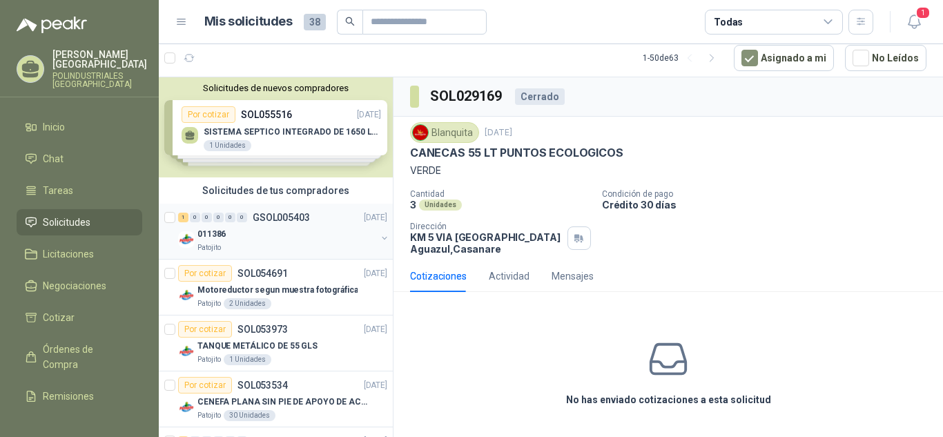
click at [379, 236] on button "button" at bounding box center [384, 238] width 11 height 11
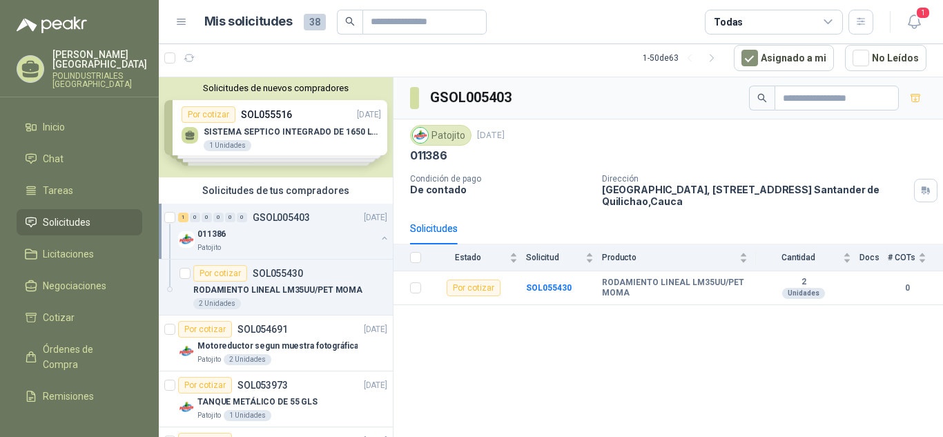
click at [379, 233] on button "button" at bounding box center [384, 238] width 11 height 11
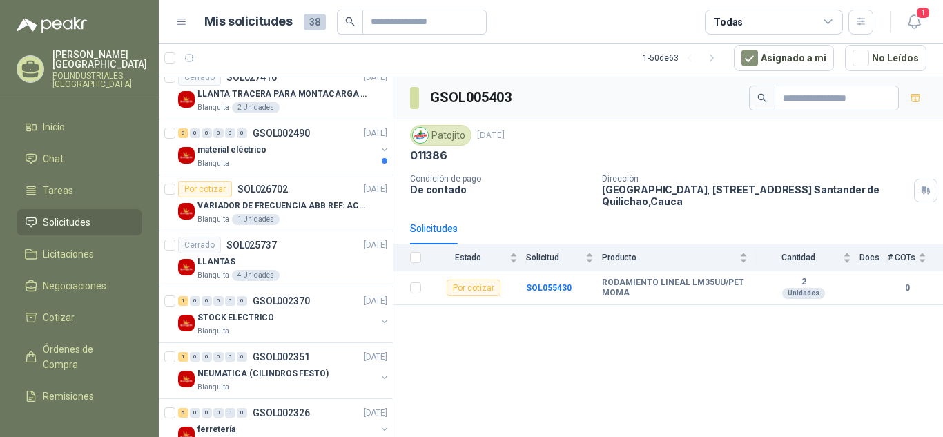
scroll to position [2417, 0]
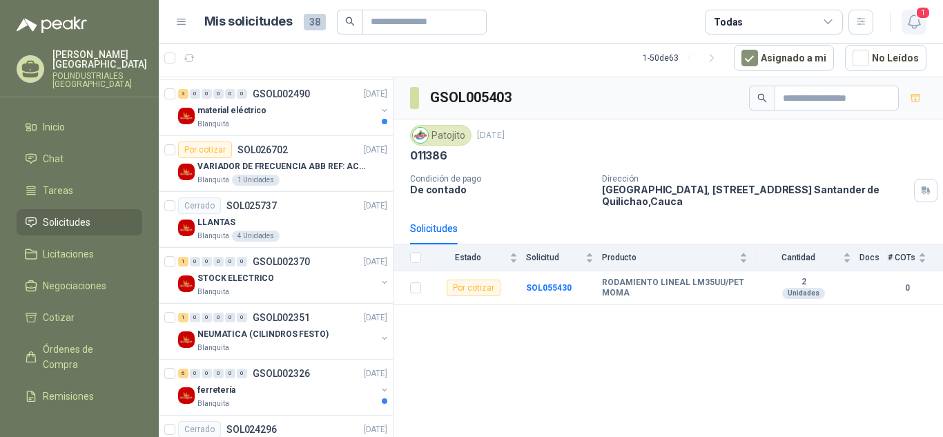
click at [916, 18] on span "1" at bounding box center [923, 12] width 15 height 13
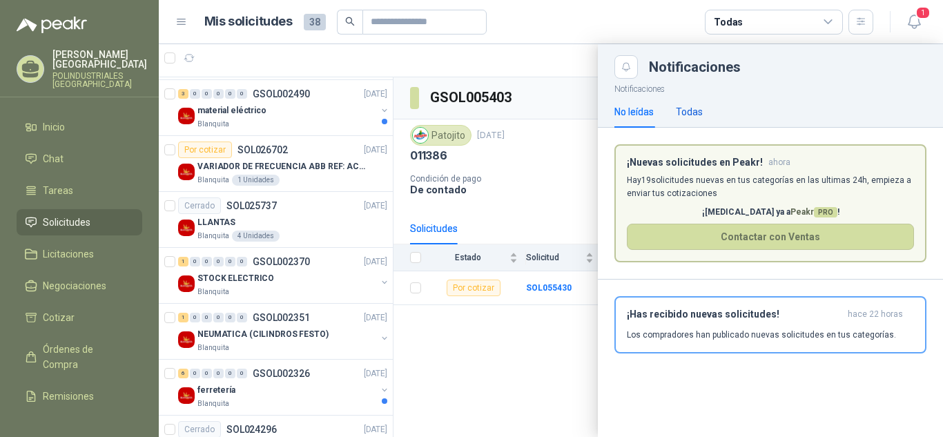
click at [689, 117] on div "Todas" at bounding box center [689, 111] width 27 height 15
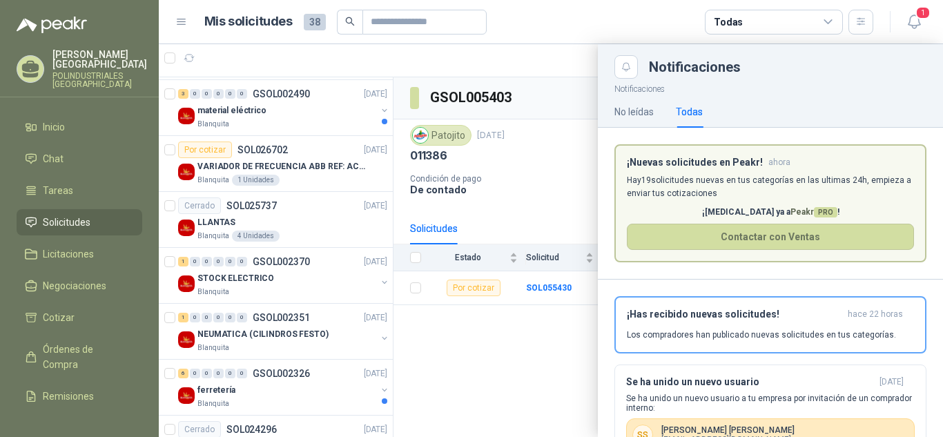
scroll to position [55, 0]
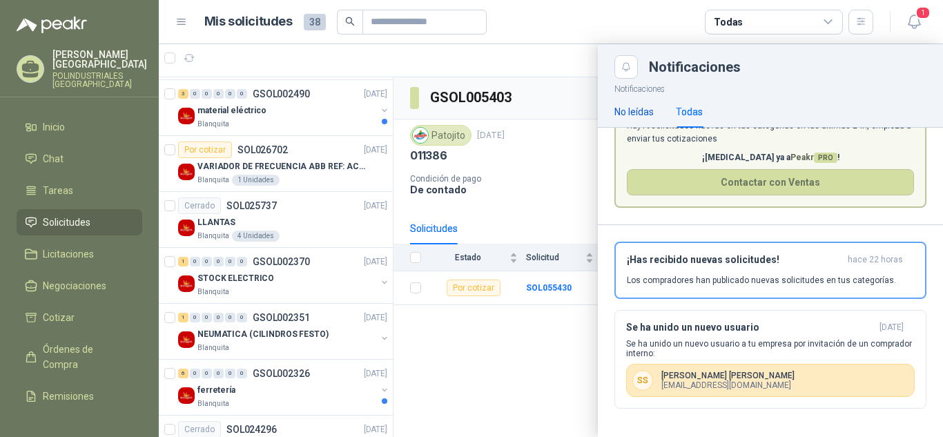
click at [649, 115] on div "No leídas" at bounding box center [634, 111] width 39 height 15
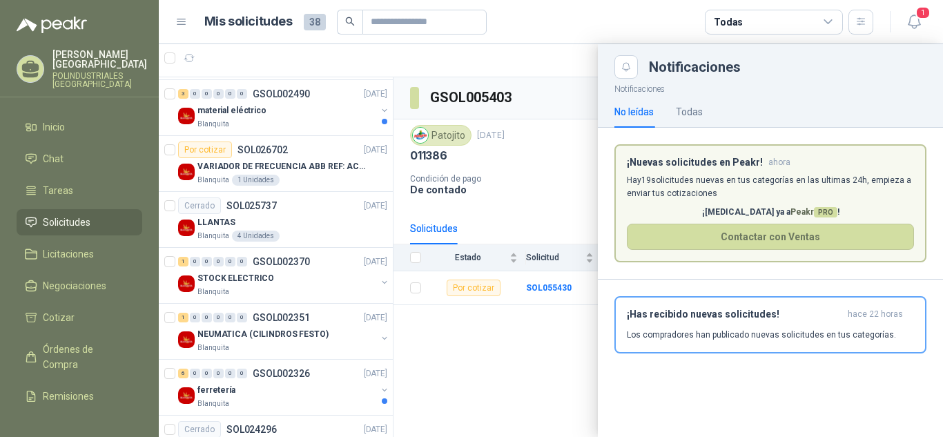
click at [745, 197] on p "Hay 19 solicitudes nuevas en tus categorías en las ultimas 24h, empieza a envia…" at bounding box center [770, 187] width 287 height 26
click at [690, 107] on div "Todas" at bounding box center [689, 111] width 27 height 15
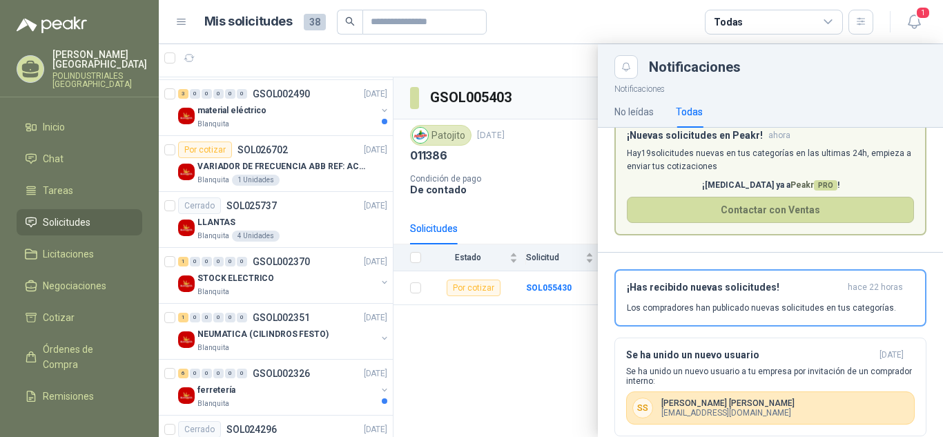
scroll to position [0, 0]
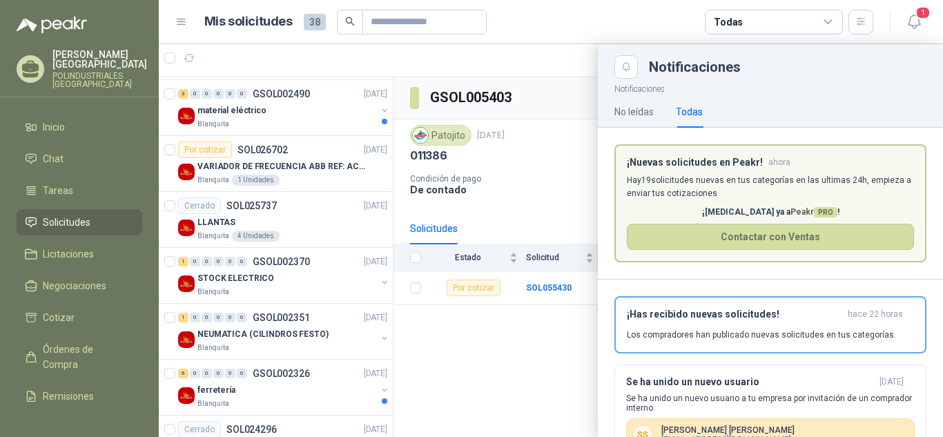
click at [601, 113] on div "No leídas Todas" at bounding box center [770, 112] width 345 height 32
click at [572, 109] on div at bounding box center [551, 240] width 784 height 393
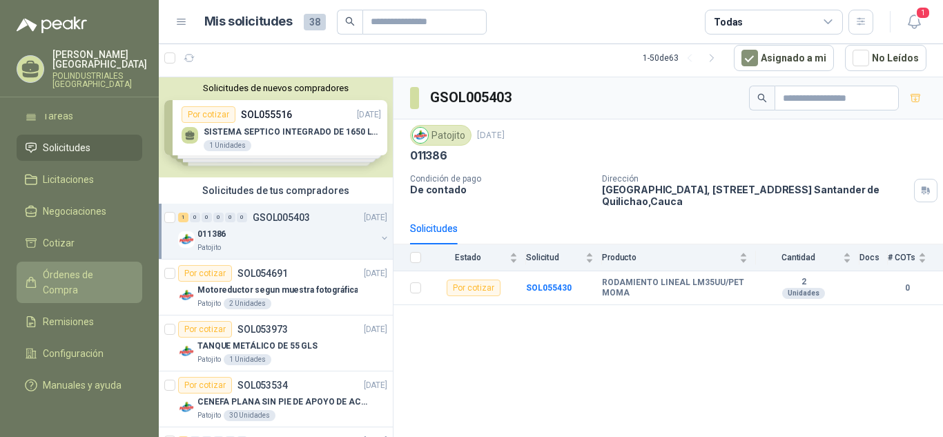
scroll to position [90, 0]
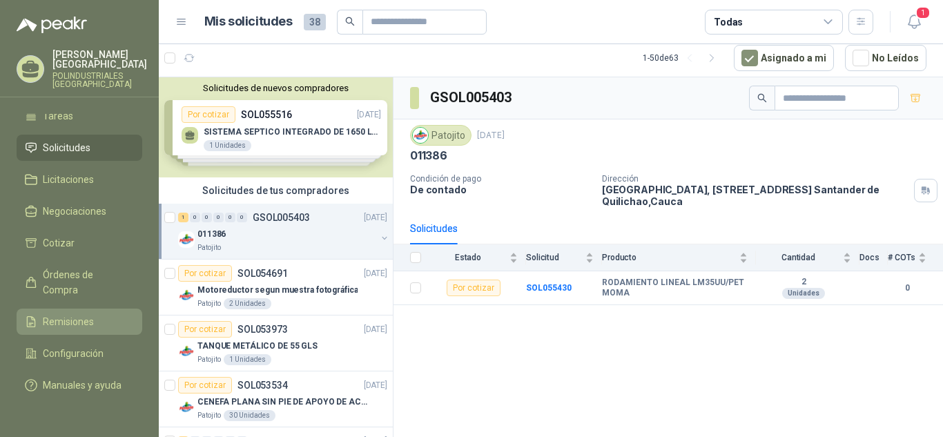
click at [81, 315] on link "Remisiones" at bounding box center [80, 322] width 126 height 26
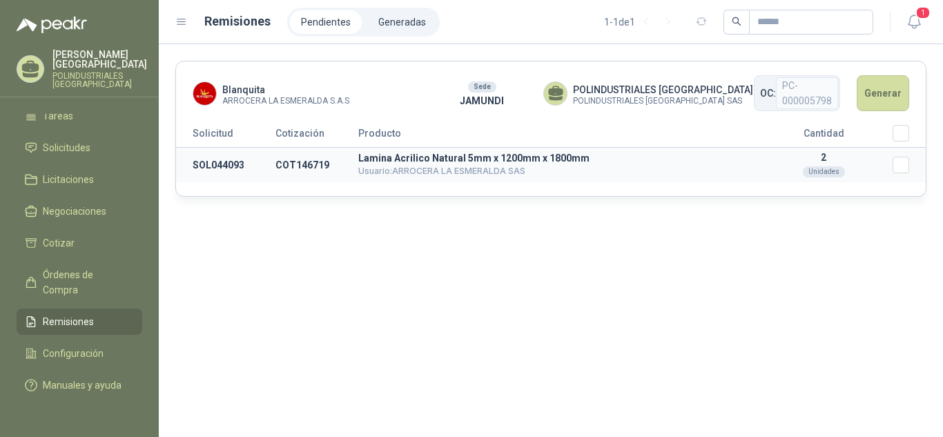
click at [307, 164] on td "COT146719" at bounding box center [317, 165] width 83 height 35
click at [232, 165] on td "SOL044093" at bounding box center [225, 165] width 99 height 35
click at [548, 161] on p "Lamina Acrilico Natural 5mm x 1200mm x 1800mm" at bounding box center [556, 158] width 396 height 10
drag, startPoint x: 477, startPoint y: 99, endPoint x: 499, endPoint y: 99, distance: 21.4
click at [497, 99] on p "JAMUNDI" at bounding box center [482, 100] width 123 height 15
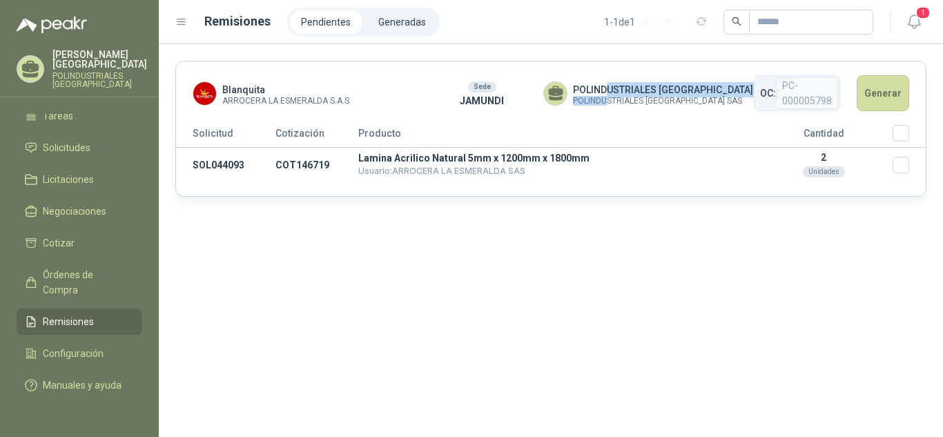
drag, startPoint x: 607, startPoint y: 91, endPoint x: 608, endPoint y: 106, distance: 14.5
click at [608, 106] on header "Blanquita ARROCERA LA ESMERALDA S.A.S Sede JAMUNDI POLINDUSTRIALES [GEOGRAPHIC_…" at bounding box center [551, 93] width 750 height 64
click at [603, 122] on header "Blanquita ARROCERA LA ESMERALDA S.A.S Sede JAMUNDI POLINDUSTRIALES [GEOGRAPHIC_…" at bounding box center [551, 93] width 750 height 64
drag, startPoint x: 837, startPoint y: 91, endPoint x: 786, endPoint y: 100, distance: 51.9
click at [786, 100] on span "PC-000005798" at bounding box center [807, 93] width 62 height 32
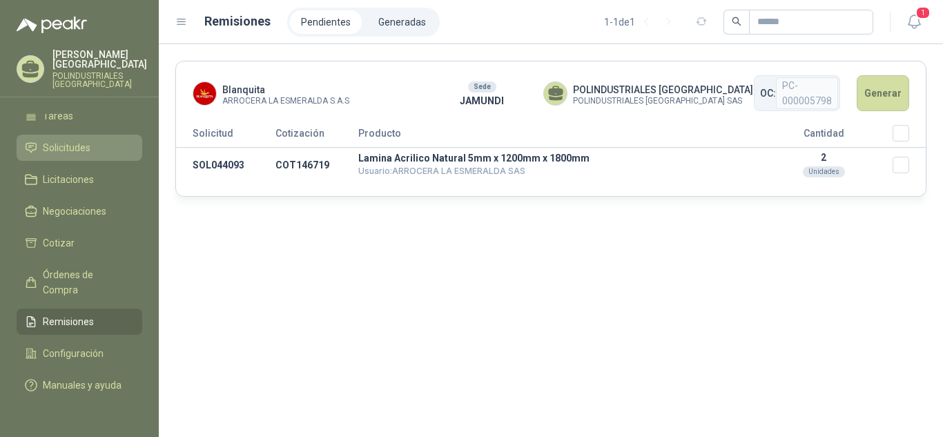
click at [71, 140] on span "Solicitudes" at bounding box center [67, 147] width 48 height 15
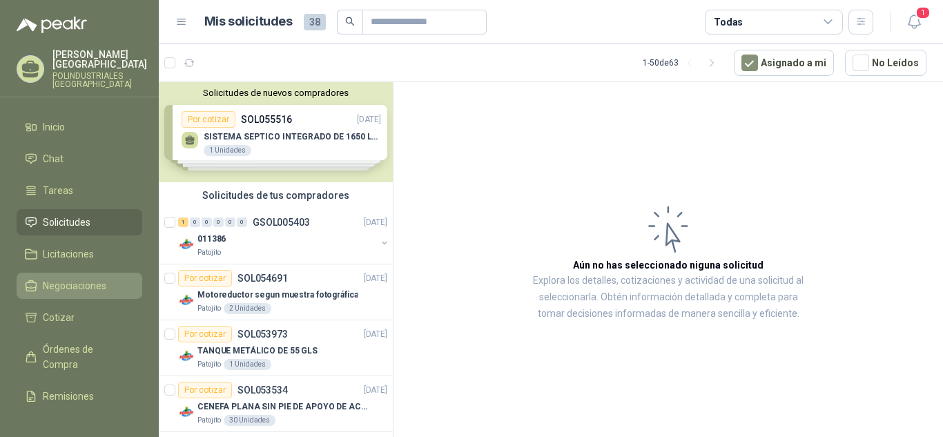
click at [103, 289] on span "Negociaciones" at bounding box center [75, 285] width 64 height 15
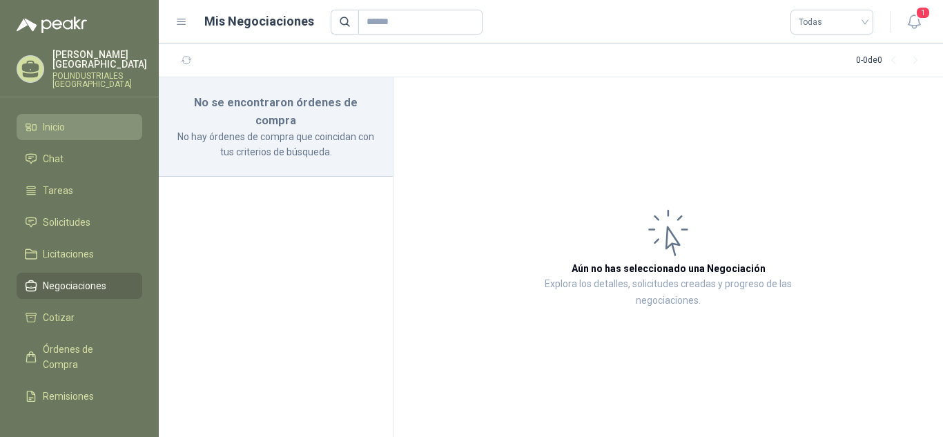
click at [114, 117] on link "Inicio" at bounding box center [80, 127] width 126 height 26
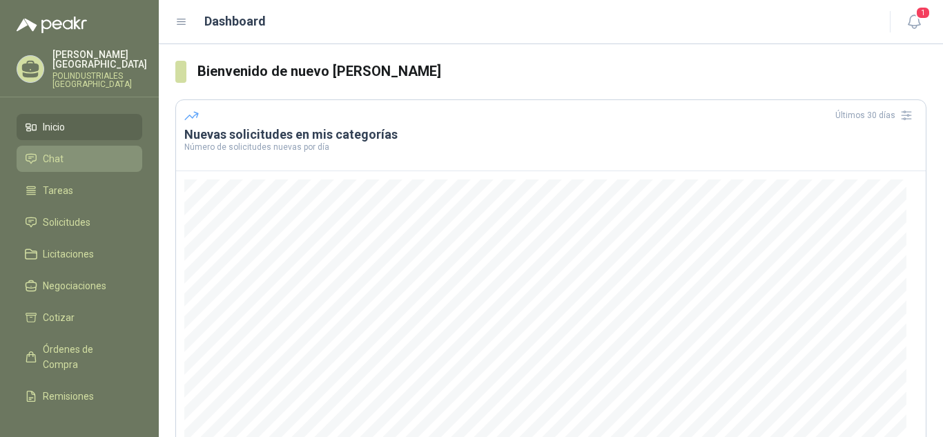
click at [110, 171] on link "Chat" at bounding box center [80, 159] width 126 height 26
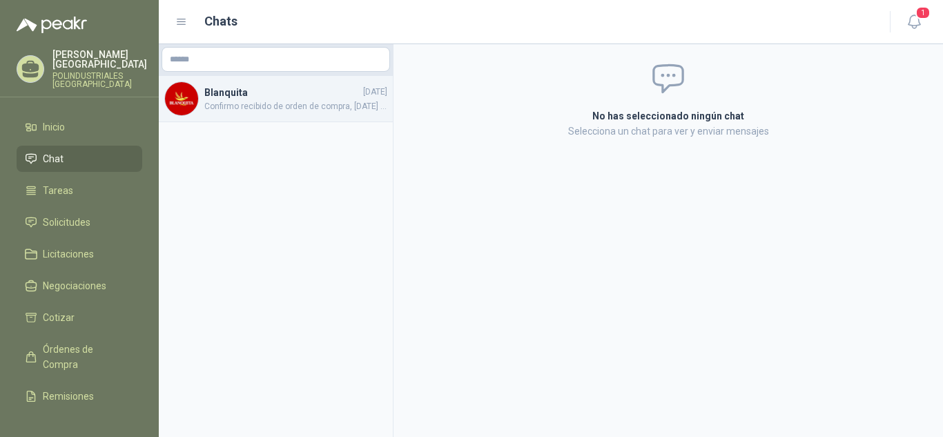
click at [312, 106] on span "Confirmo recibido de orden de compra, [DATE] [DATE][PERSON_NAME] se despacha fa…" at bounding box center [295, 106] width 183 height 13
